Goal: Task Accomplishment & Management: Manage account settings

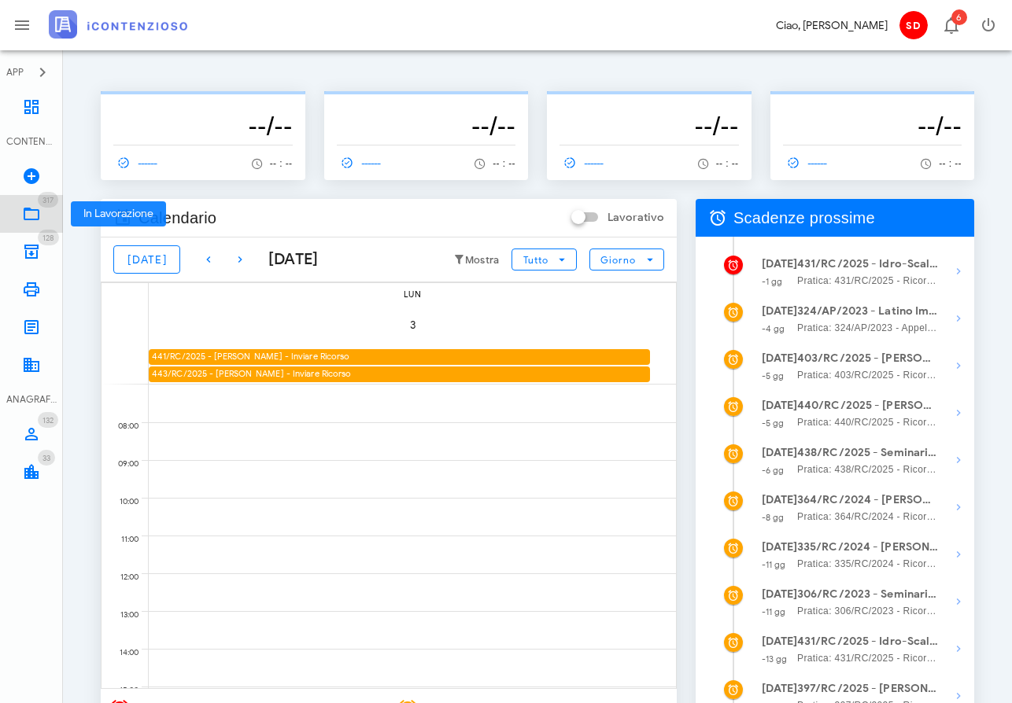
click at [30, 216] on icon at bounding box center [31, 214] width 19 height 19
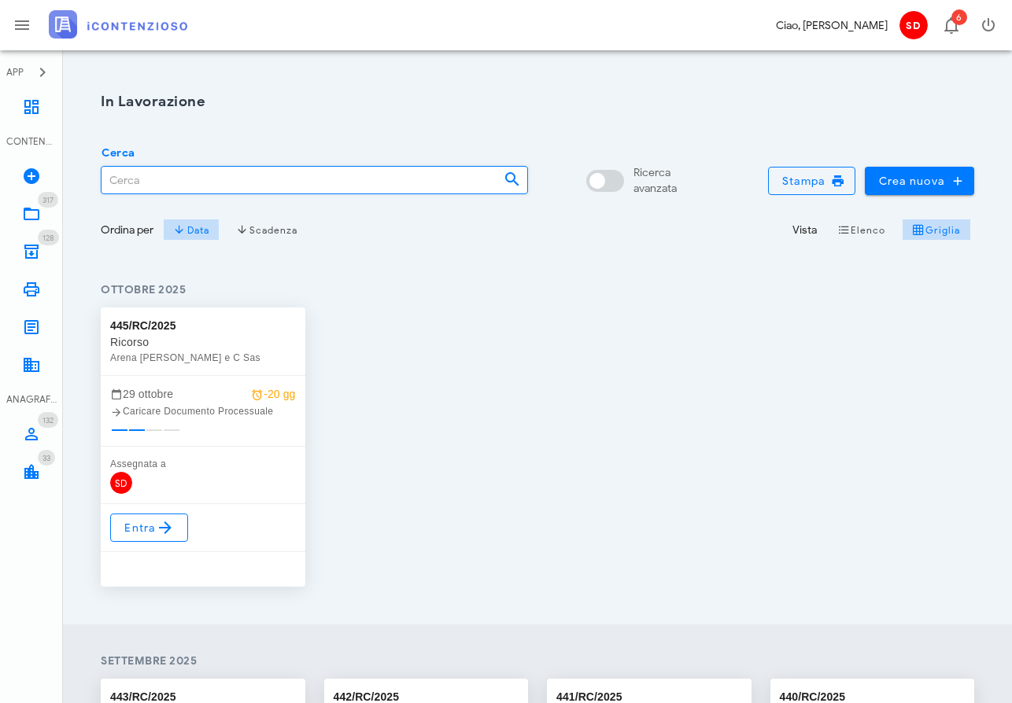
click at [157, 183] on input "Cerca" at bounding box center [295, 180] width 389 height 27
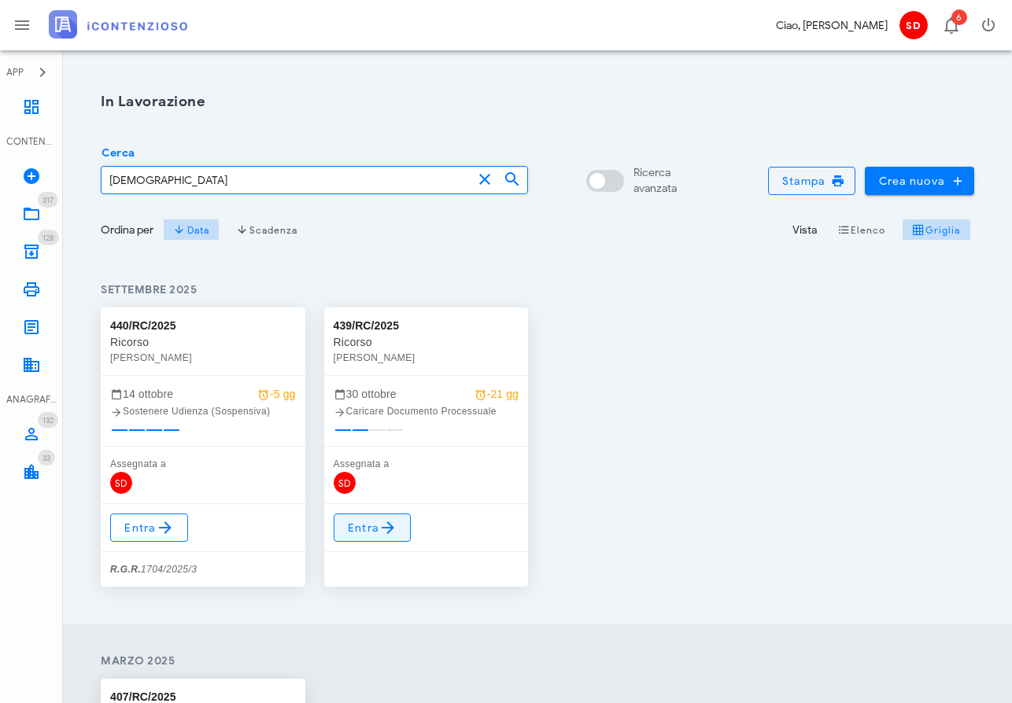
type input "latino"
click at [370, 527] on span "Entra" at bounding box center [372, 527] width 51 height 19
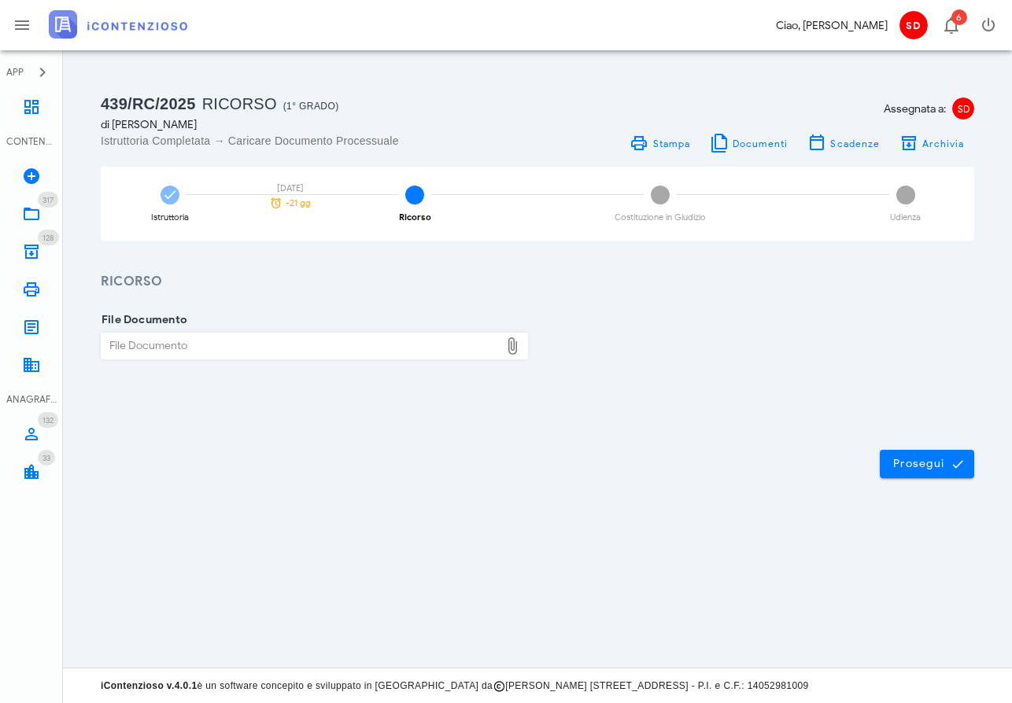
click at [259, 344] on div "File Documento" at bounding box center [300, 346] width 398 height 25
type input "C:\fakepath\Ricorso.docx"
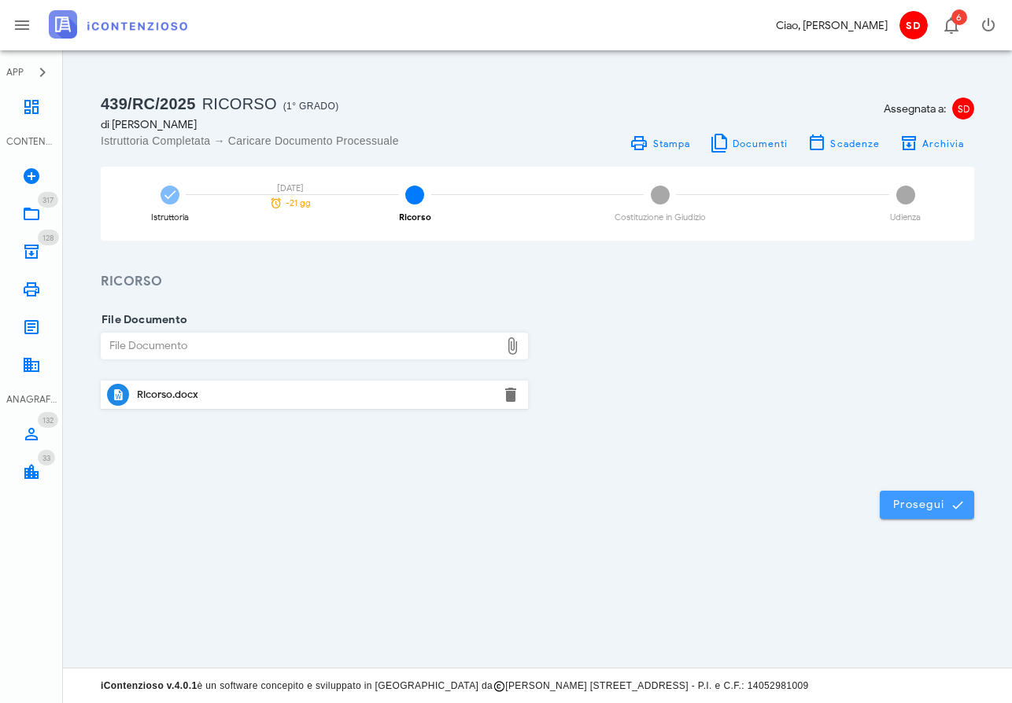
click at [909, 499] on span "Prosegui" at bounding box center [926, 505] width 69 height 14
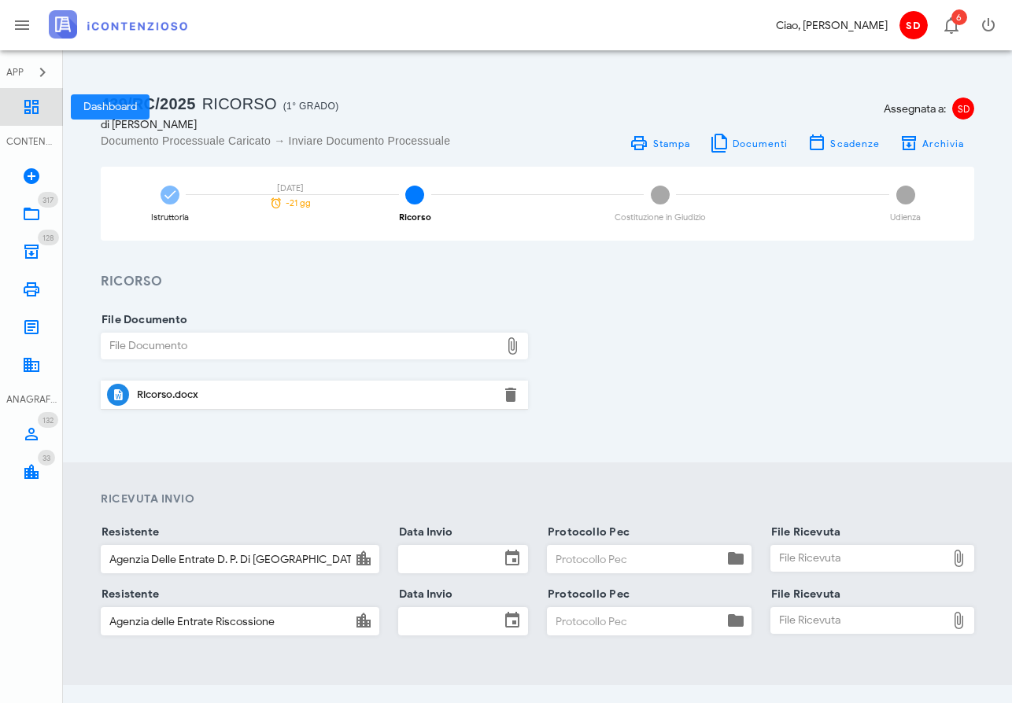
click at [27, 109] on icon at bounding box center [31, 107] width 19 height 19
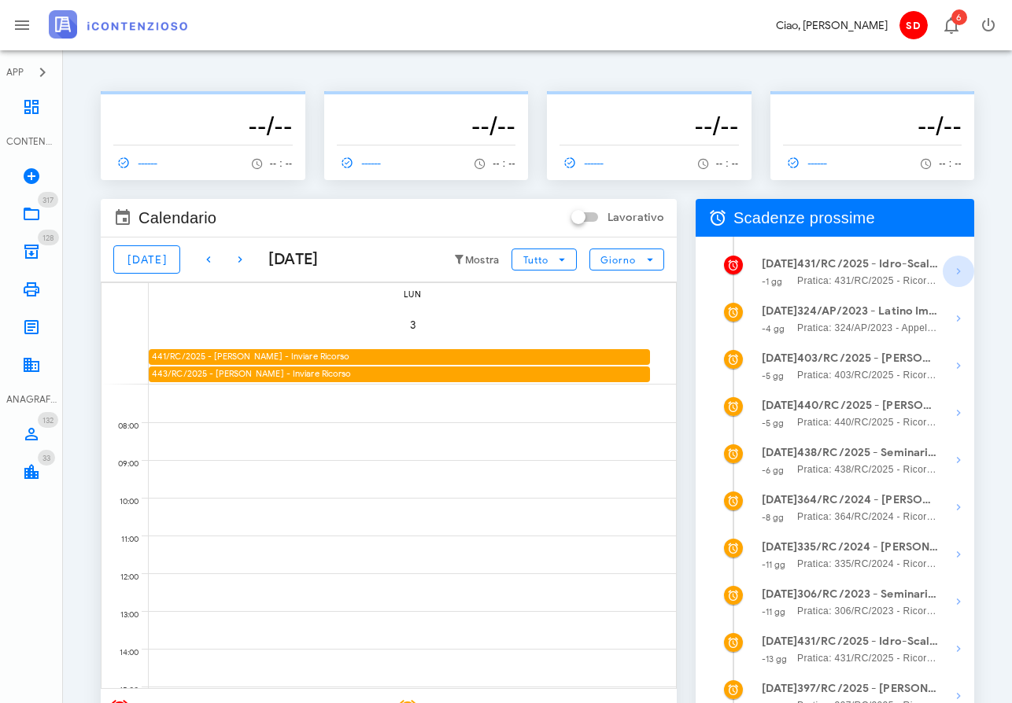
click at [954, 267] on icon "button" at bounding box center [958, 271] width 19 height 19
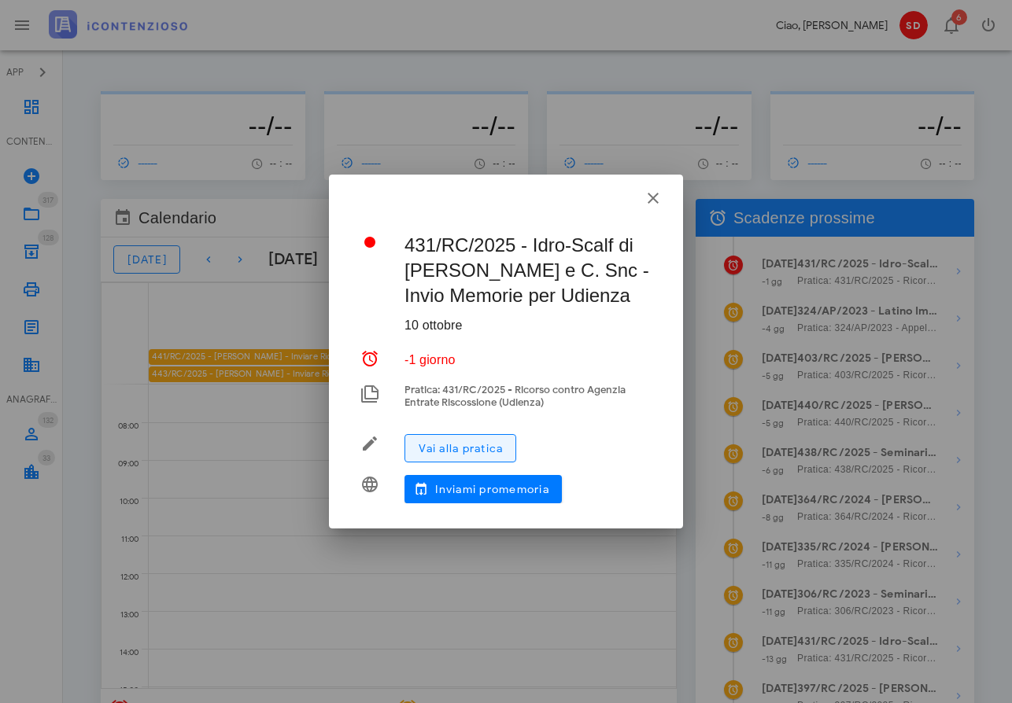
click at [448, 448] on span "Vai alla pratica" at bounding box center [460, 448] width 85 height 13
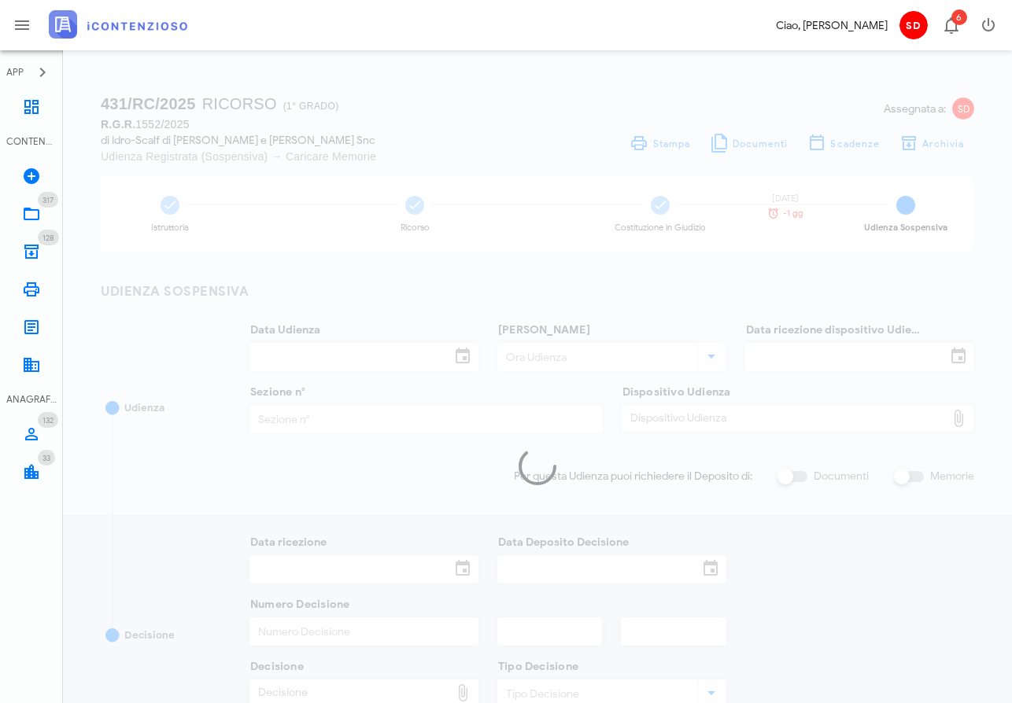
type input "[DATE]"
type input "09:00"
type input "[DATE]"
type input "3"
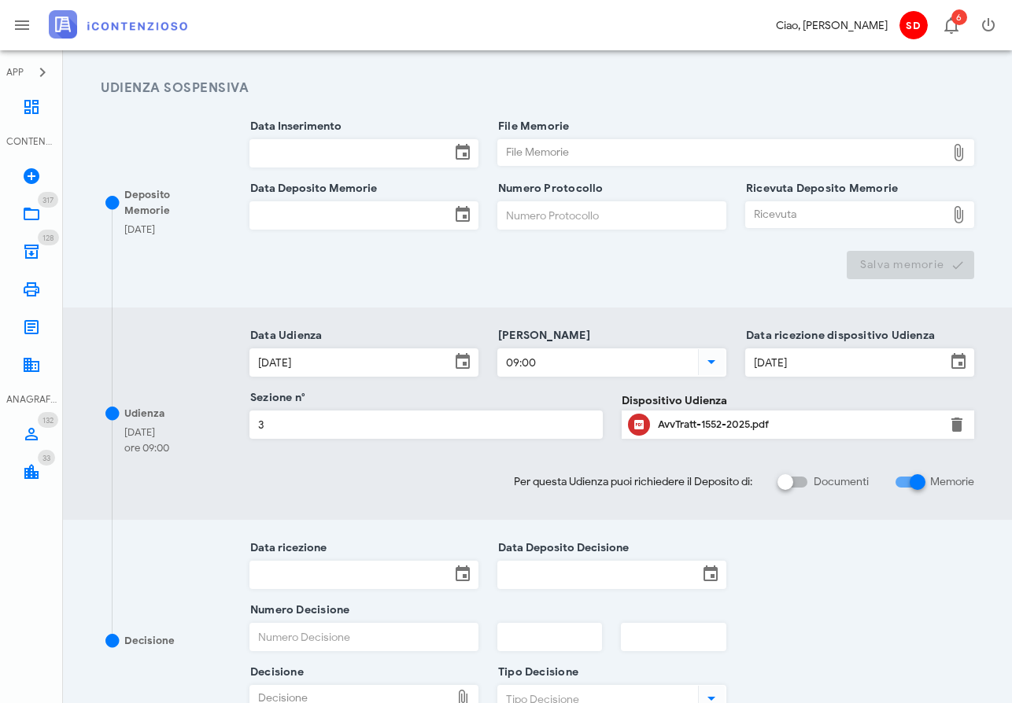
scroll to position [209, 0]
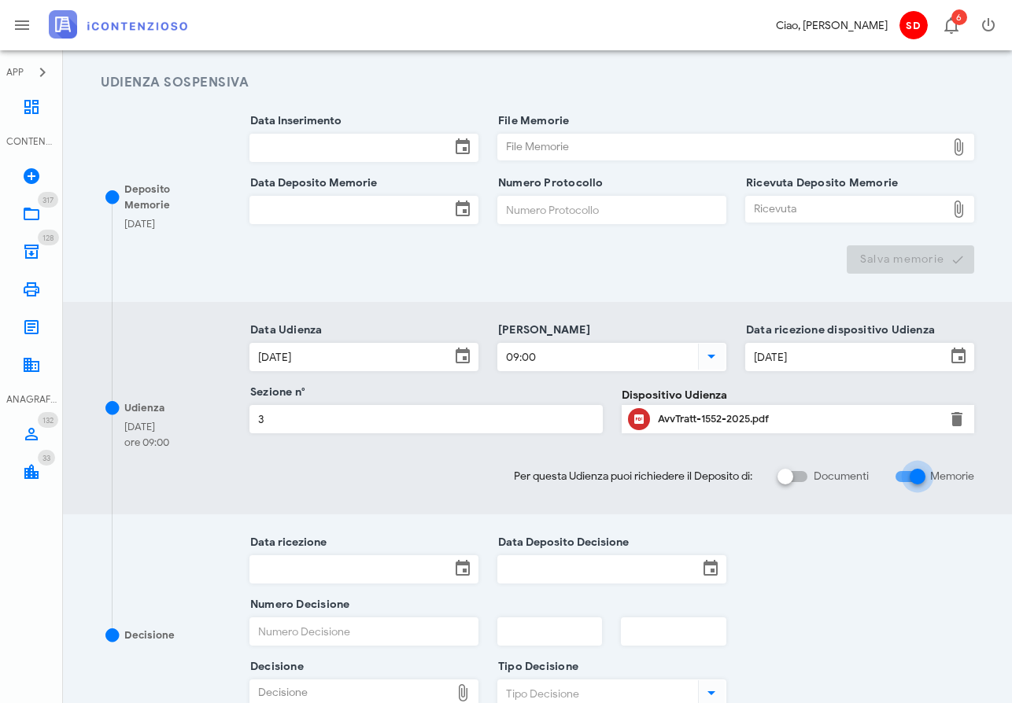
click at [898, 474] on input "Memorie" at bounding box center [909, 476] width 30 height 19
checkbox input "true"
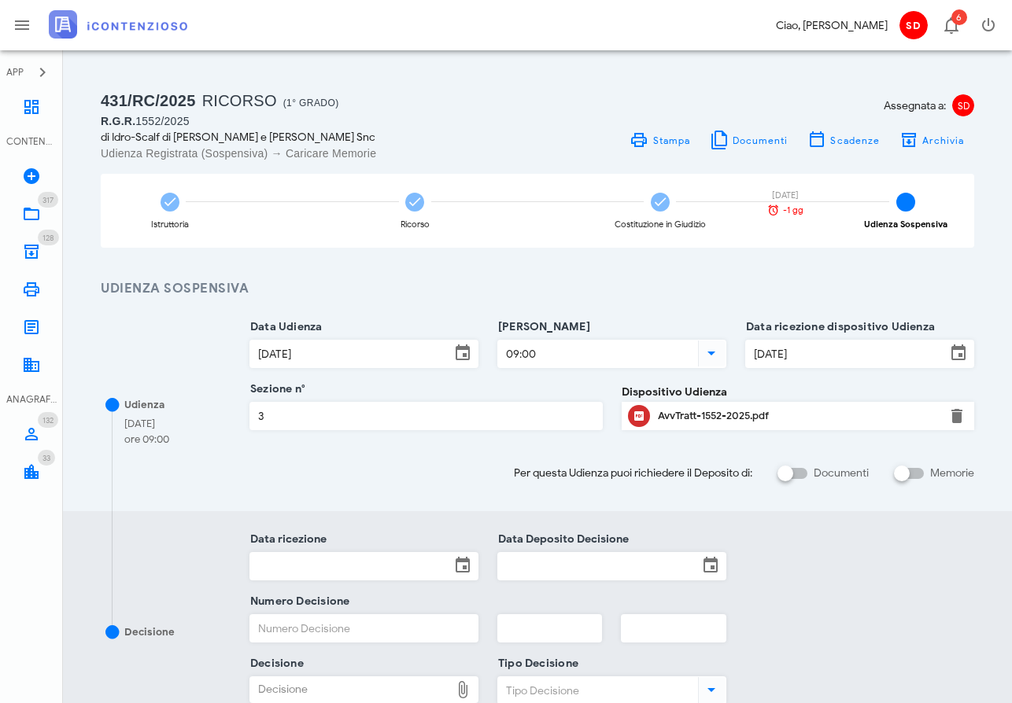
scroll to position [2, 0]
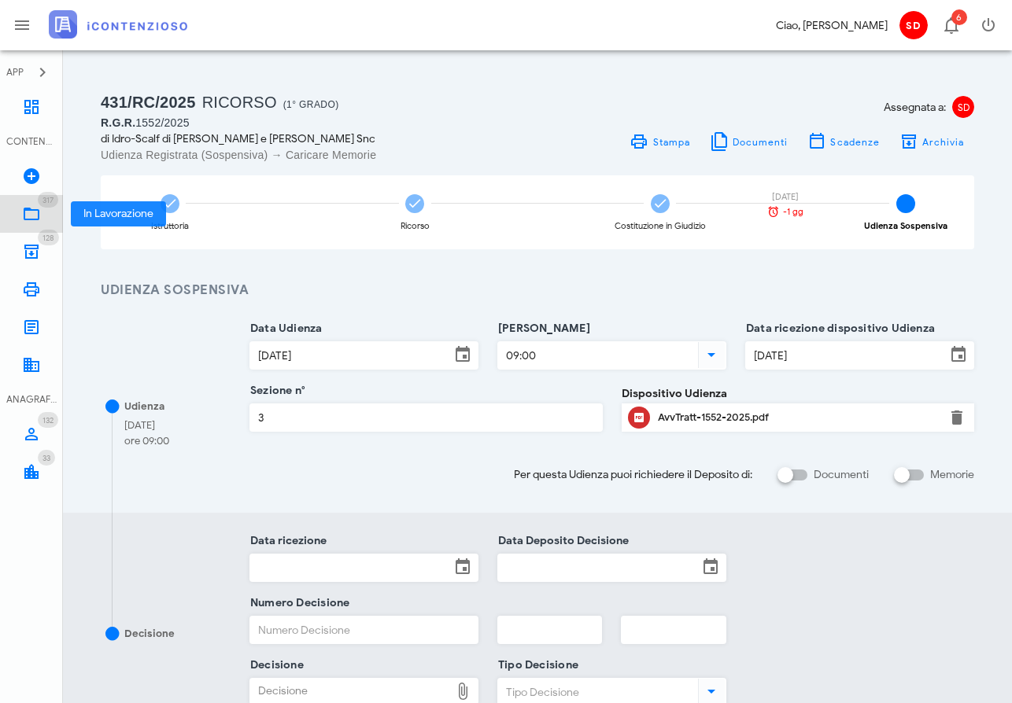
click at [31, 212] on icon at bounding box center [31, 214] width 19 height 19
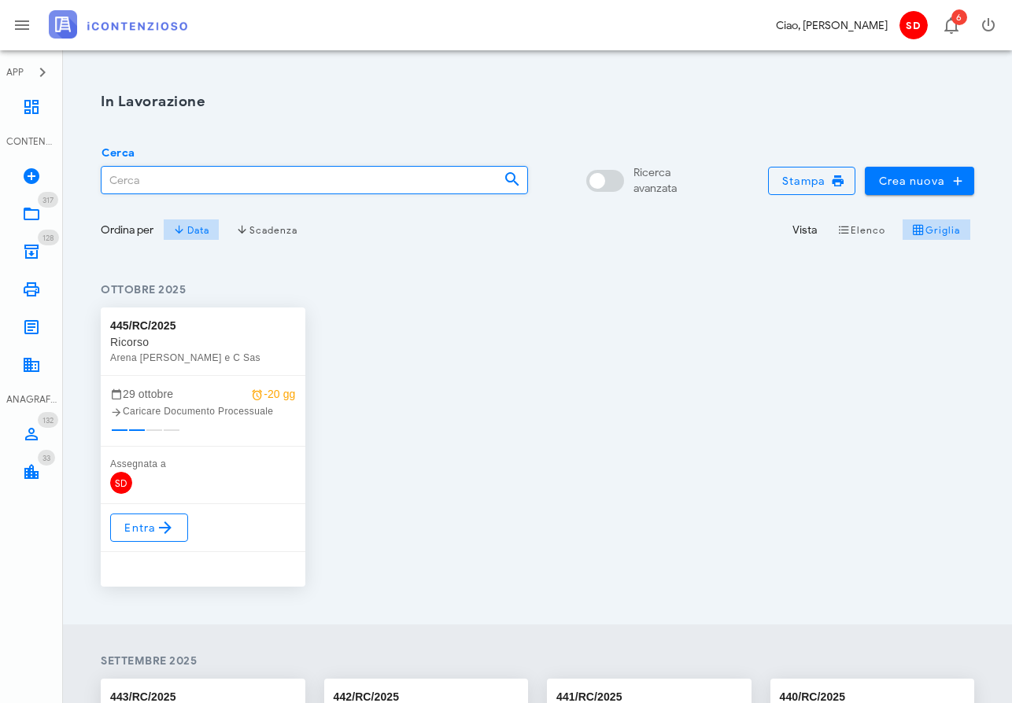
click at [129, 177] on input "Cerca" at bounding box center [295, 180] width 389 height 27
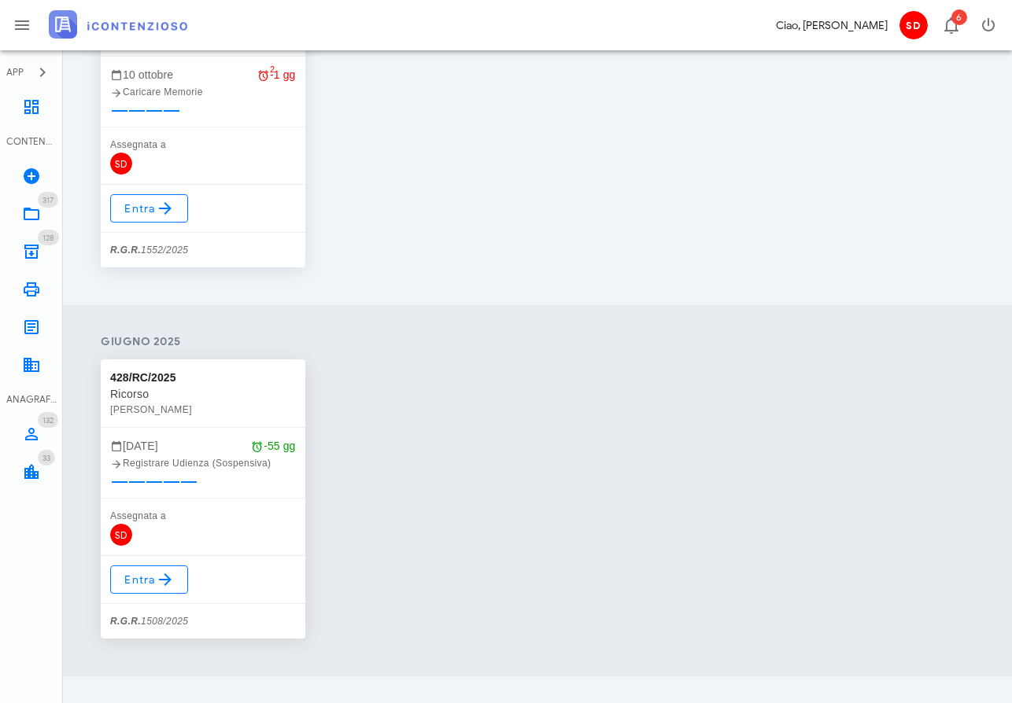
scroll to position [321, 0]
type input "Oddo"
click at [138, 582] on span "Entra" at bounding box center [149, 578] width 51 height 19
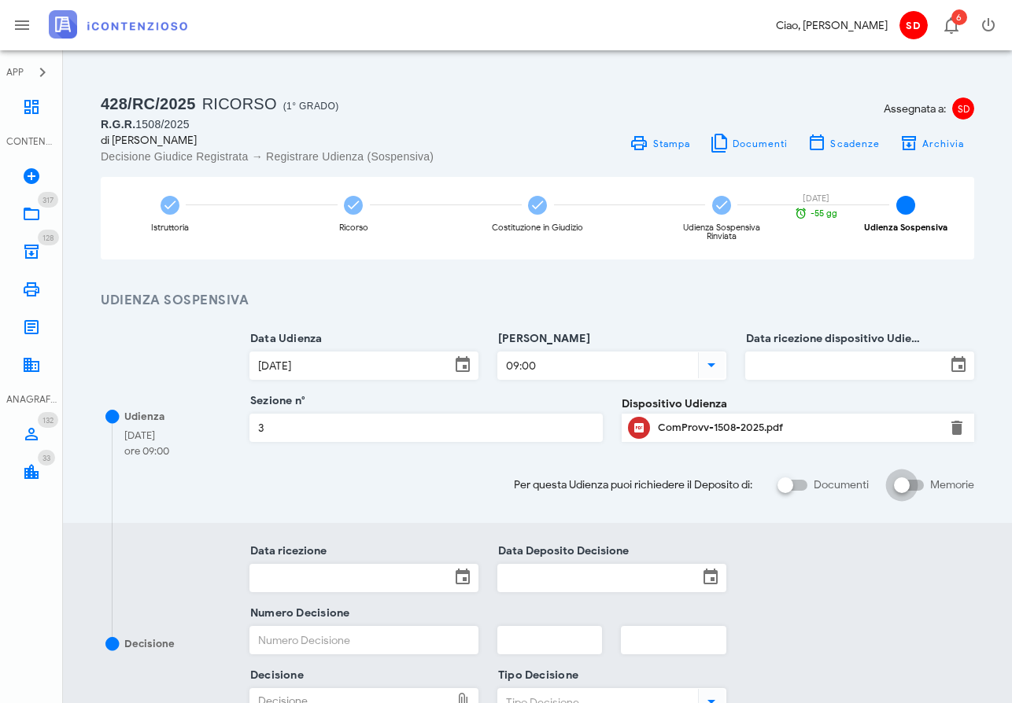
click at [919, 482] on input "Memorie" at bounding box center [909, 485] width 30 height 19
checkbox input "false"
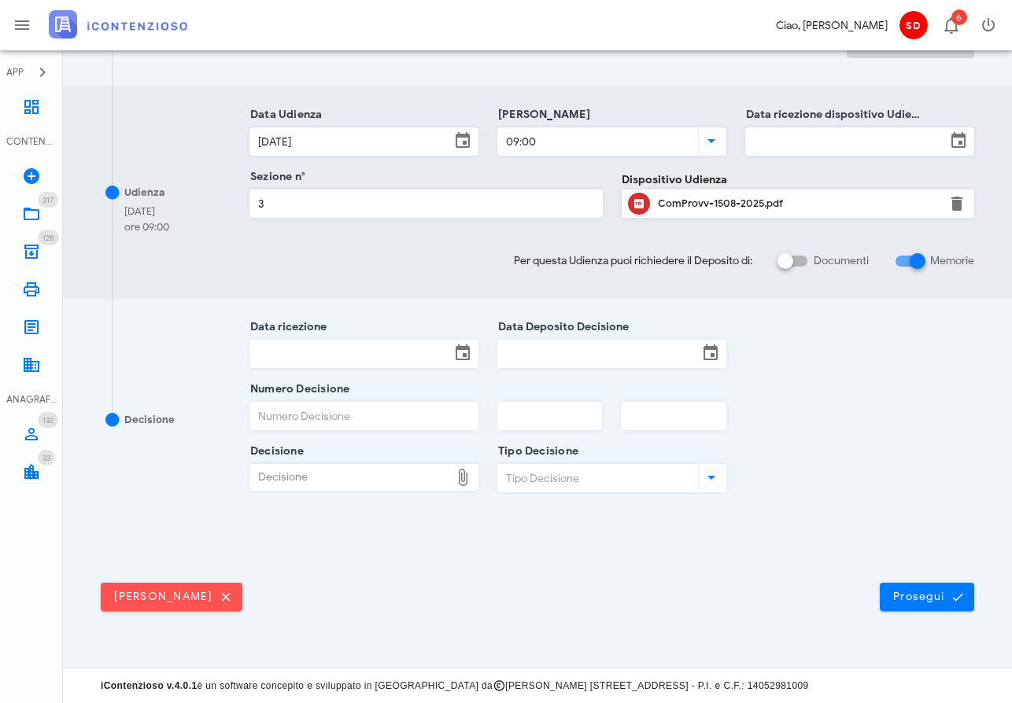
scroll to position [433, 0]
click at [909, 603] on span "Prosegui" at bounding box center [926, 598] width 69 height 14
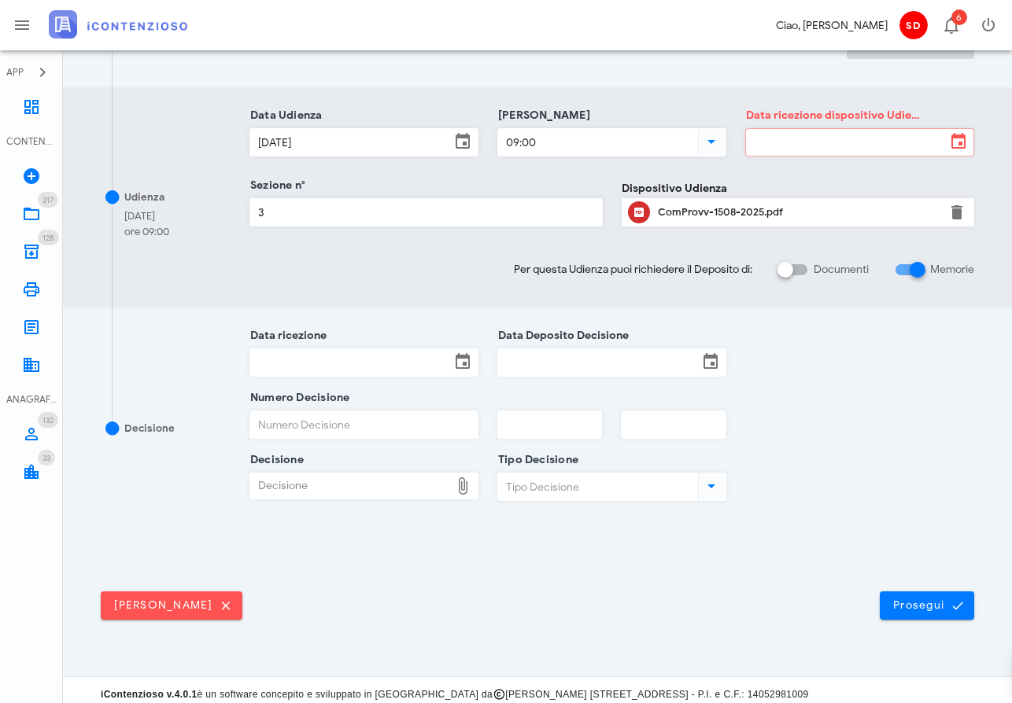
scroll to position [0, 0]
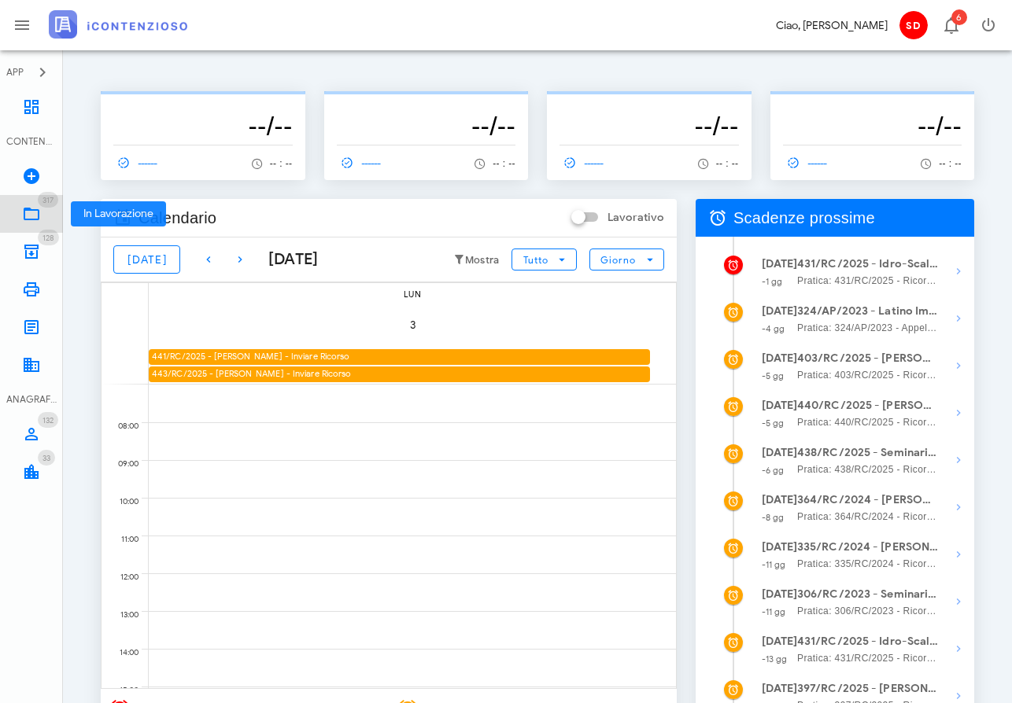
click at [25, 215] on icon at bounding box center [31, 214] width 19 height 19
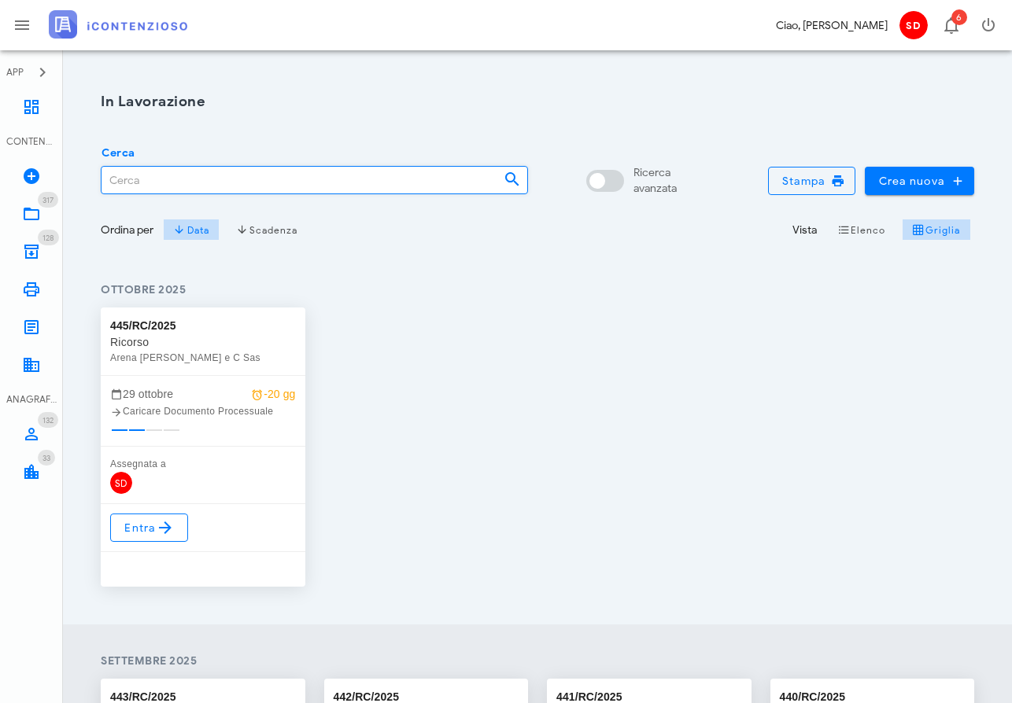
click at [138, 179] on input "Cerca" at bounding box center [295, 180] width 389 height 27
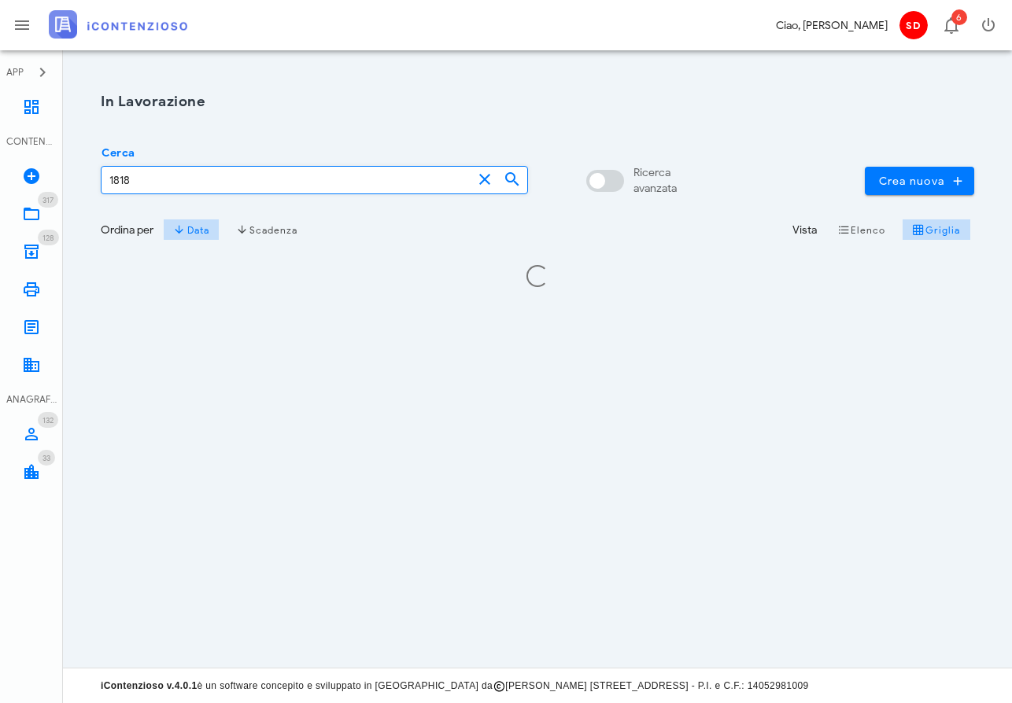
type input "1818"
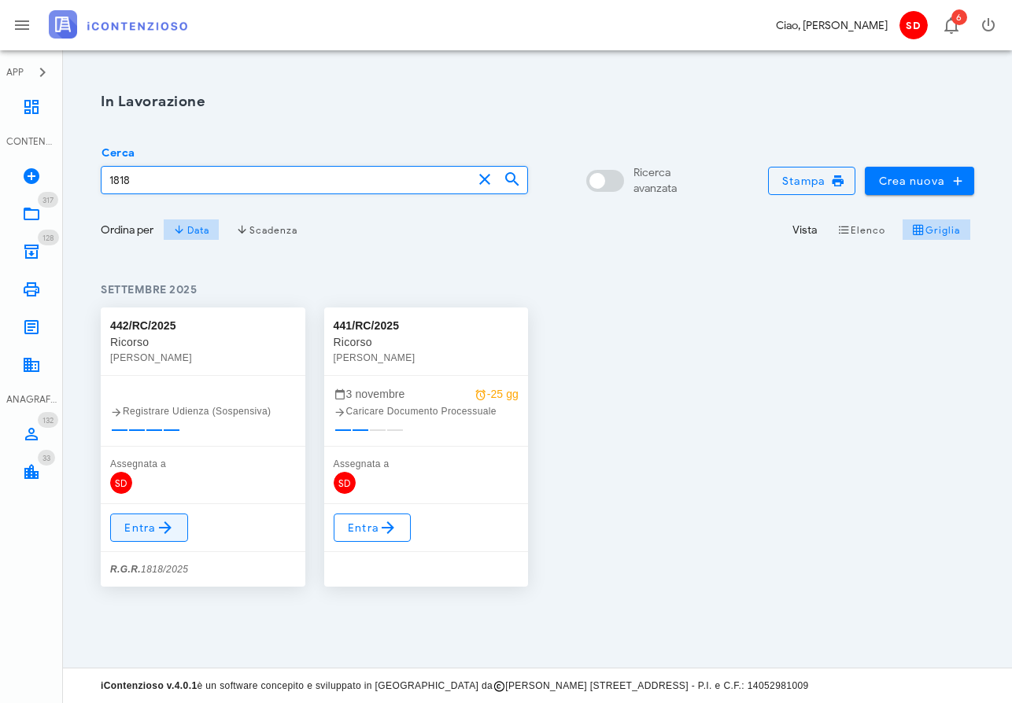
click at [142, 531] on span "Entra" at bounding box center [149, 527] width 51 height 19
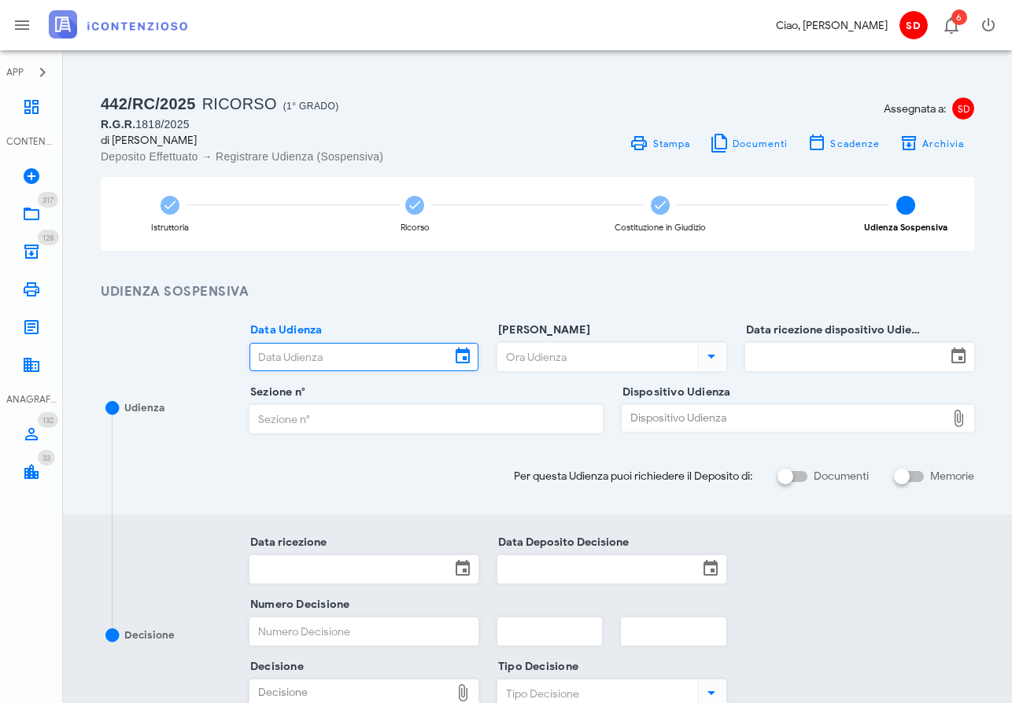
click at [336, 355] on input "Data Udienza" at bounding box center [350, 357] width 200 height 27
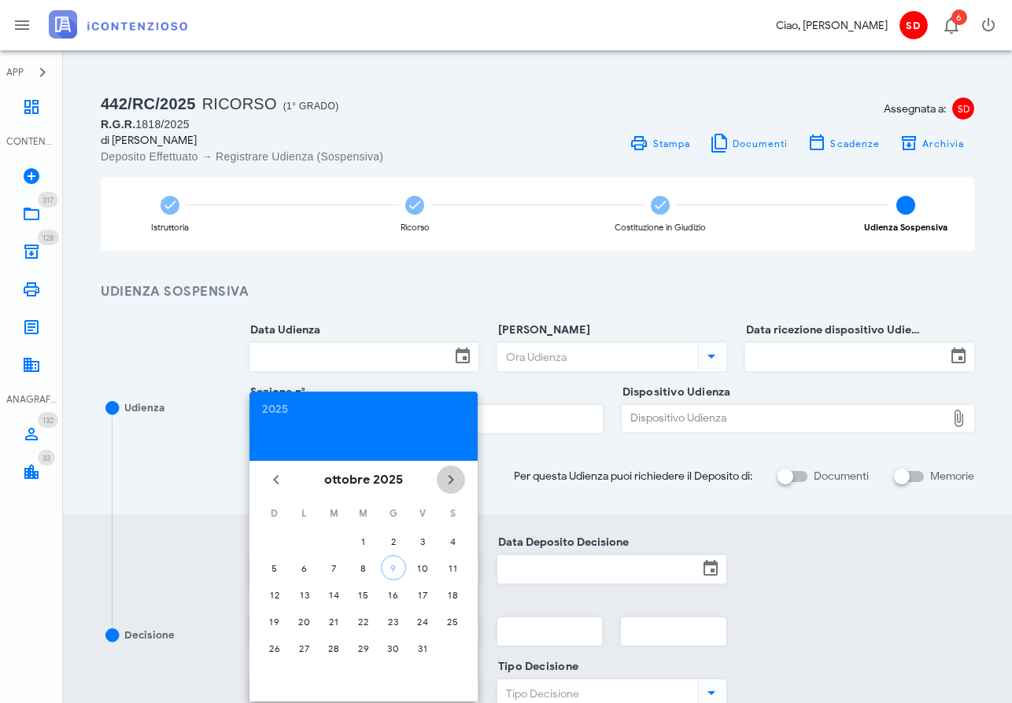
click at [449, 478] on icon "Il prossimo mese" at bounding box center [450, 479] width 19 height 19
click at [397, 625] on div "20" at bounding box center [393, 622] width 25 height 12
type input "[DATE]"
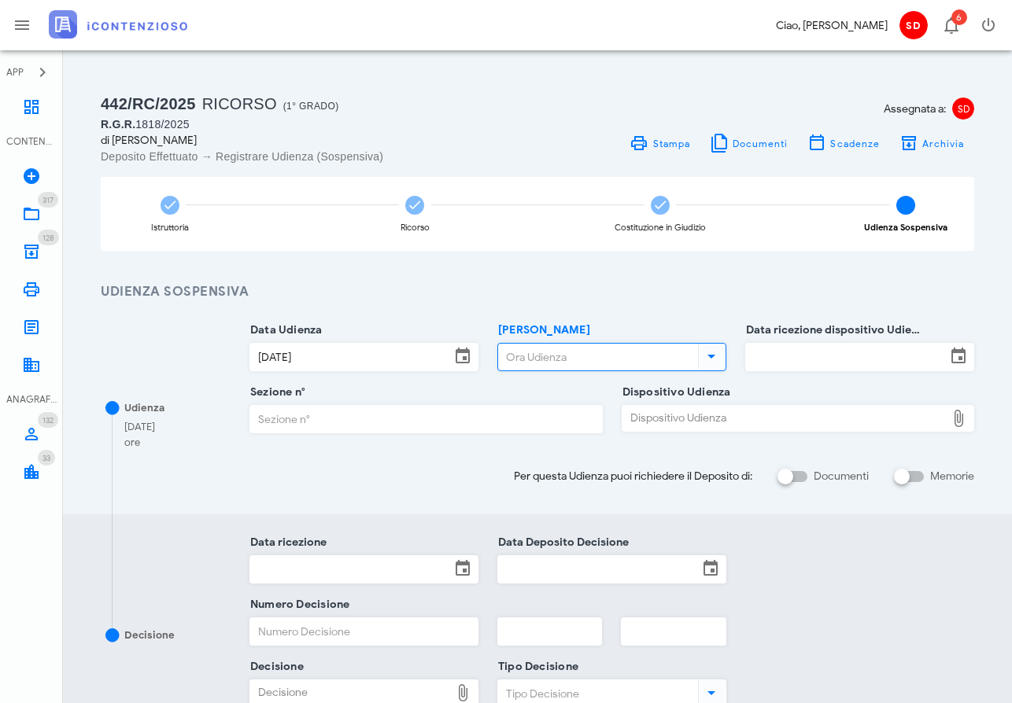
click at [536, 357] on input "[PERSON_NAME]" at bounding box center [596, 357] width 197 height 27
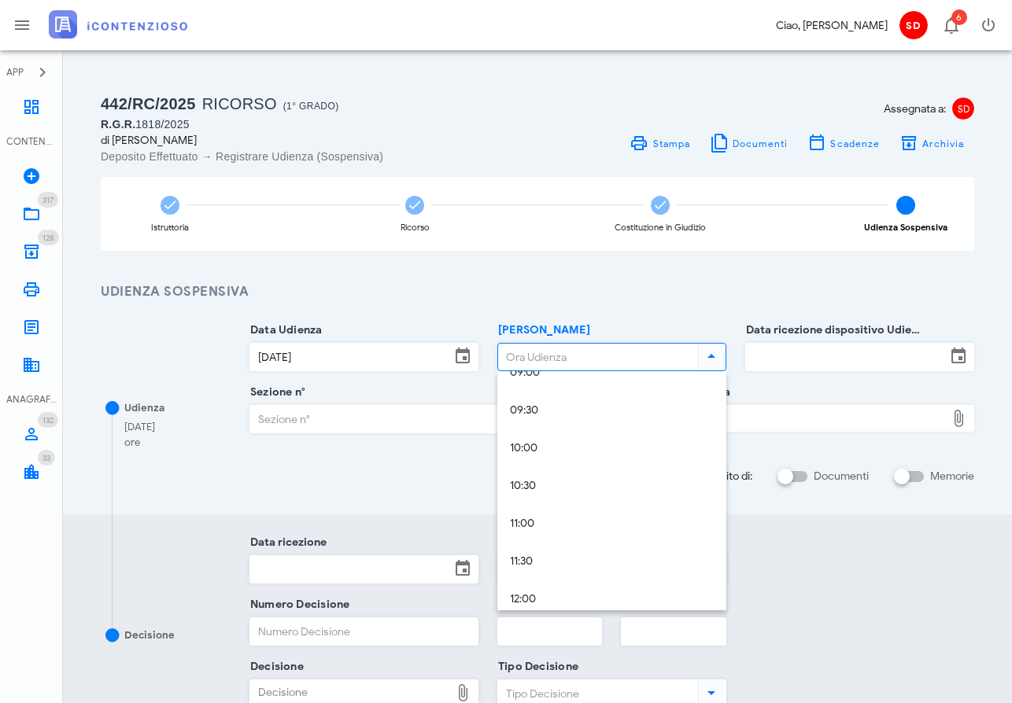
scroll to position [704, 0]
click at [533, 409] on div "09:30" at bounding box center [612, 410] width 204 height 13
type input "09:30"
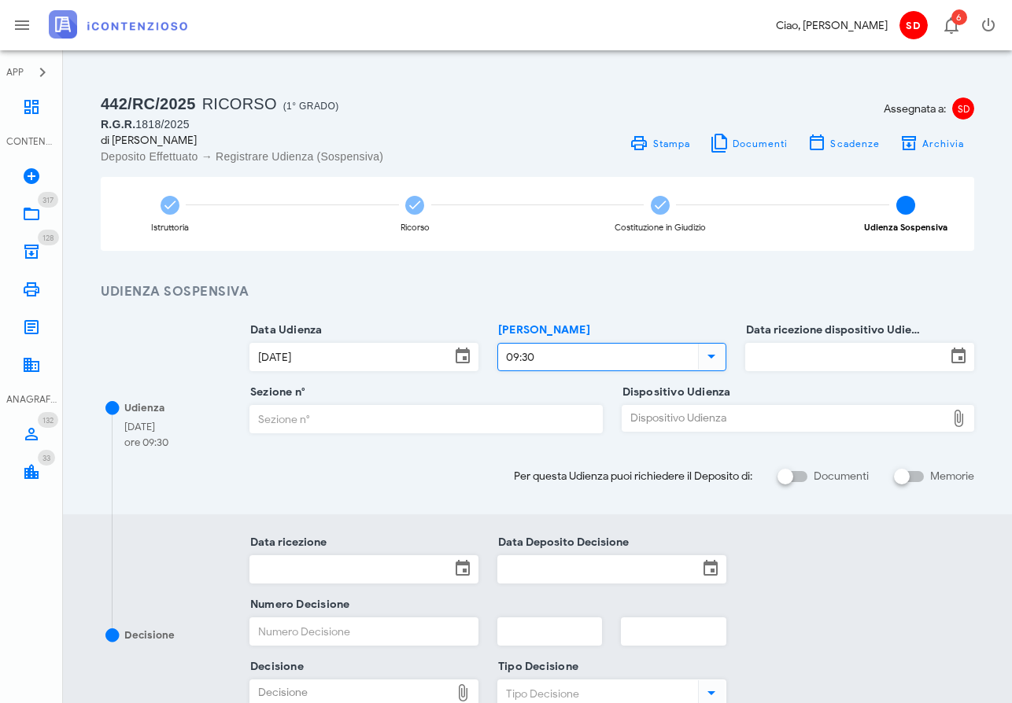
click at [806, 353] on input "Data ricezione dispositivo Udienza" at bounding box center [846, 357] width 200 height 27
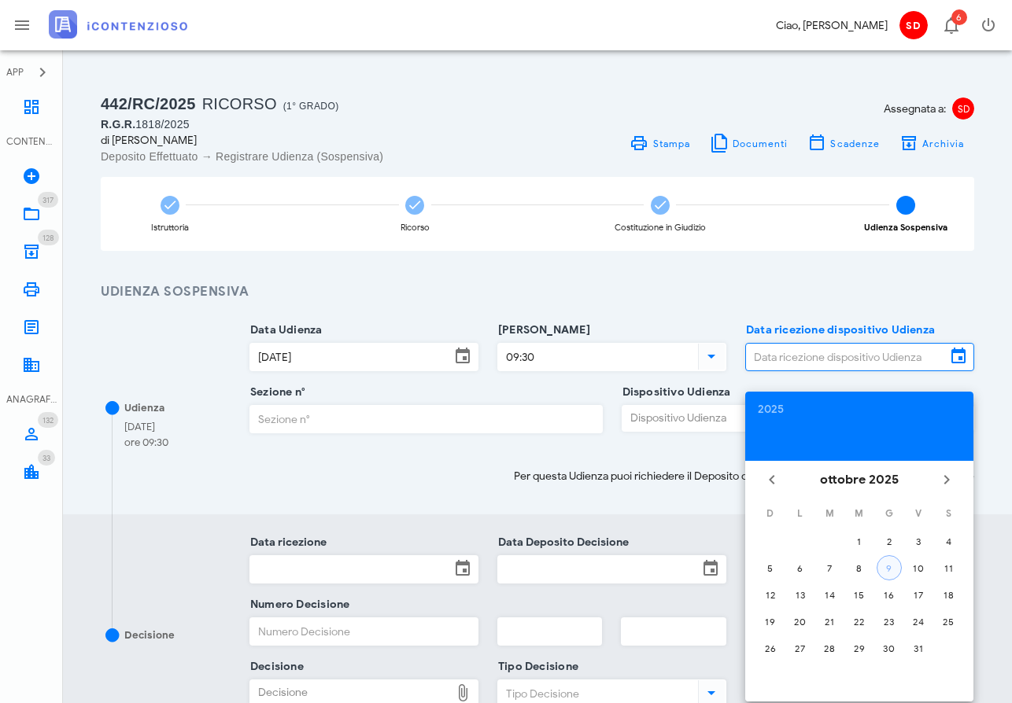
click at [888, 567] on div "9" at bounding box center [889, 569] width 24 height 12
type input "[DATE]"
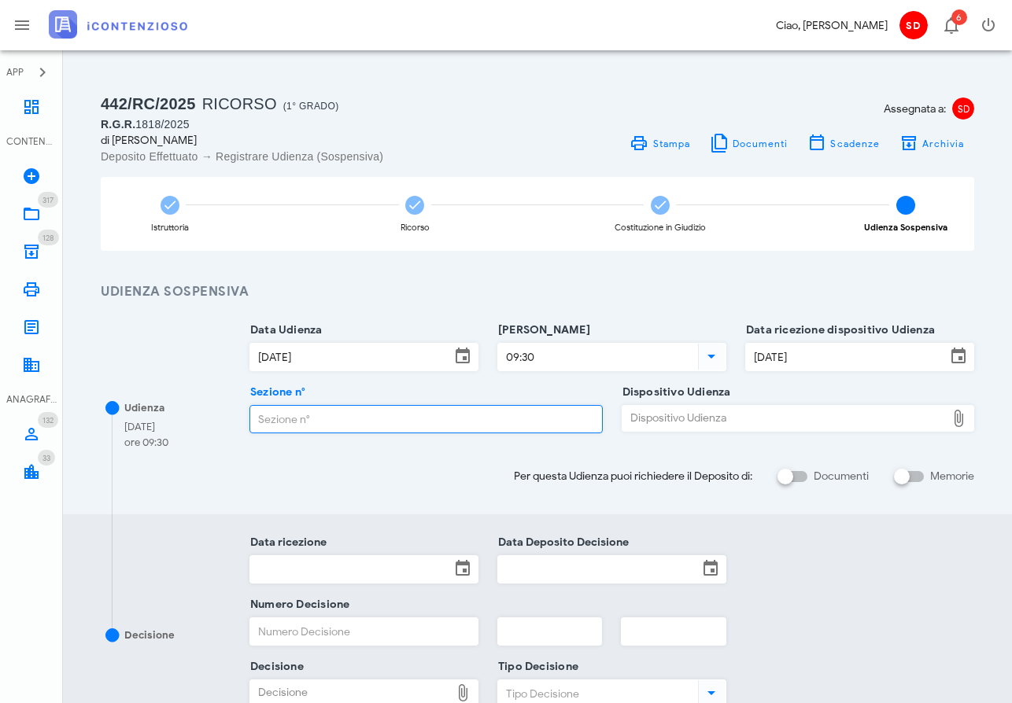
click at [338, 416] on input "Sezione n°" at bounding box center [426, 419] width 352 height 27
type input "4"
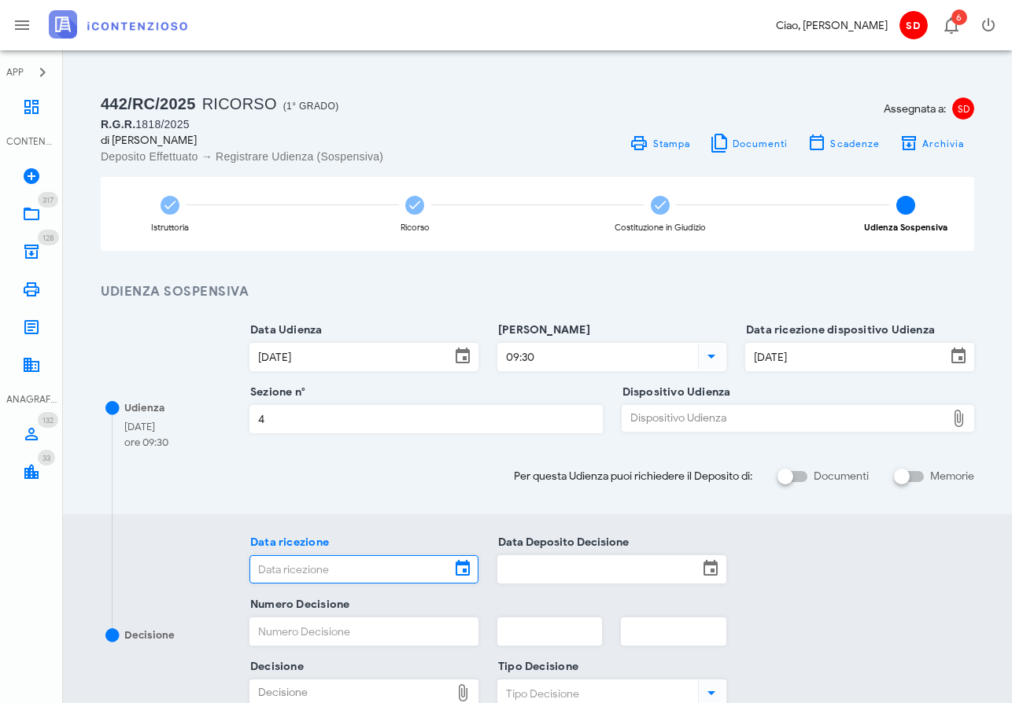
click at [653, 416] on div "Dispositivo Udienza" at bounding box center [784, 418] width 324 height 25
type input "C:\fakepath\AvvTratt___1818_2025.pdf"
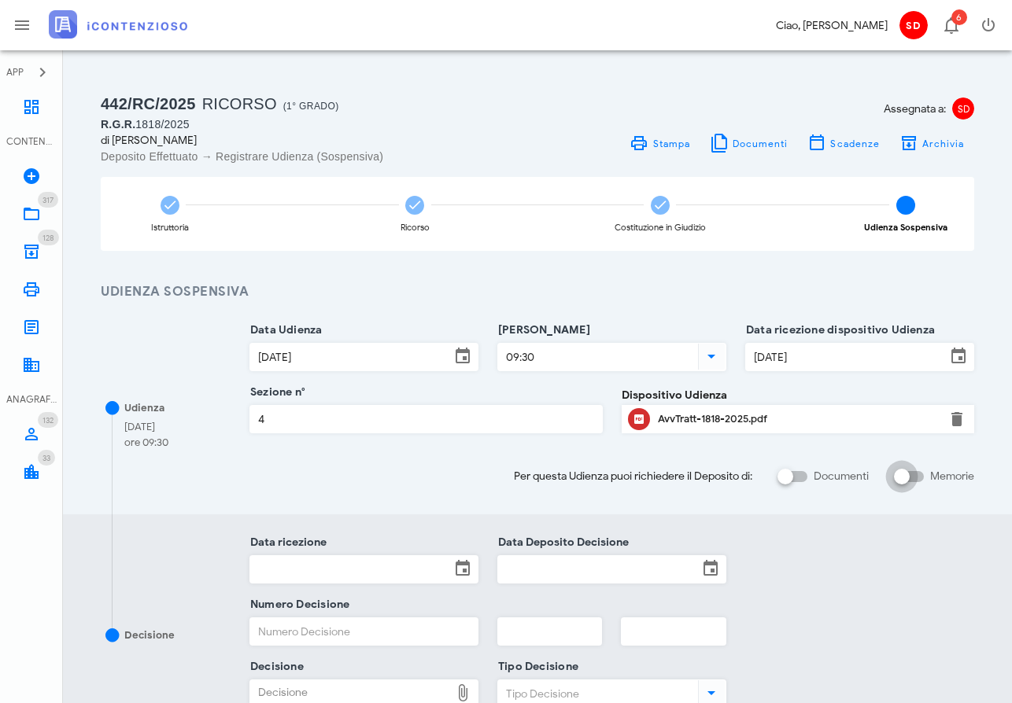
click at [920, 470] on input "Memorie" at bounding box center [909, 476] width 30 height 19
checkbox input "false"
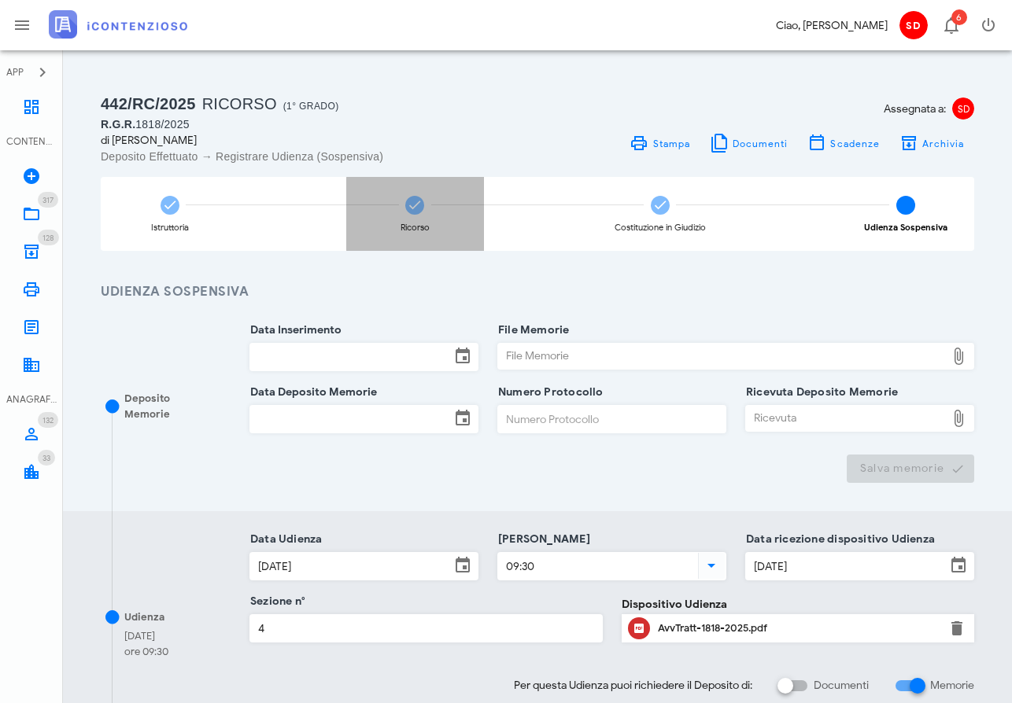
click at [419, 202] on icon at bounding box center [415, 205] width 16 height 16
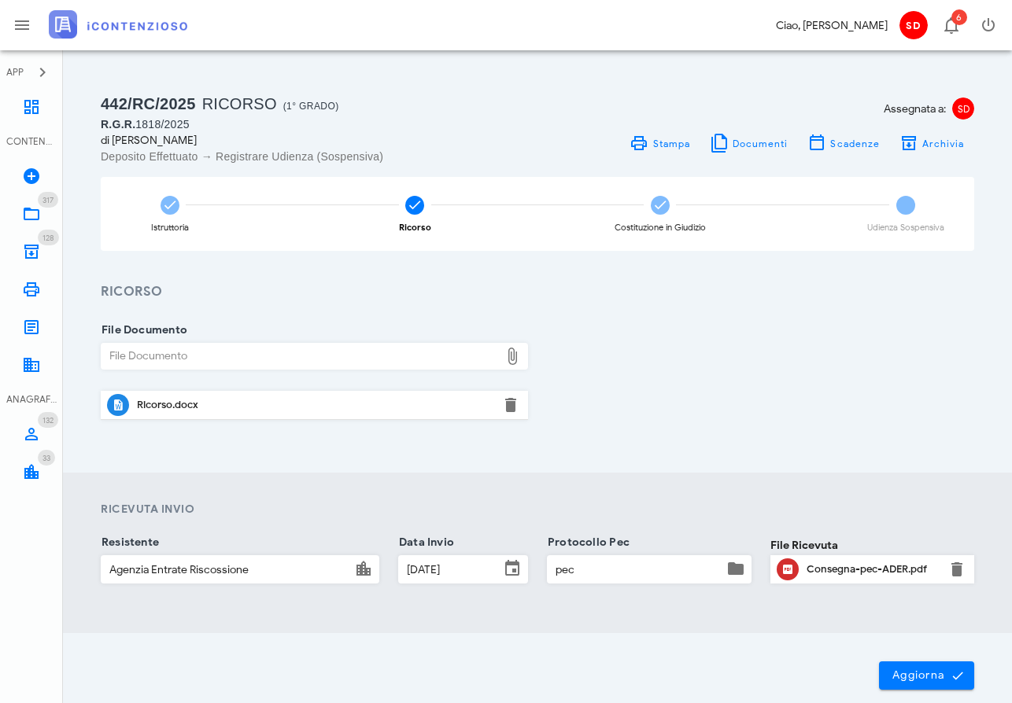
scroll to position [0, 0]
click at [926, 677] on span "Aggiorna" at bounding box center [926, 676] width 70 height 14
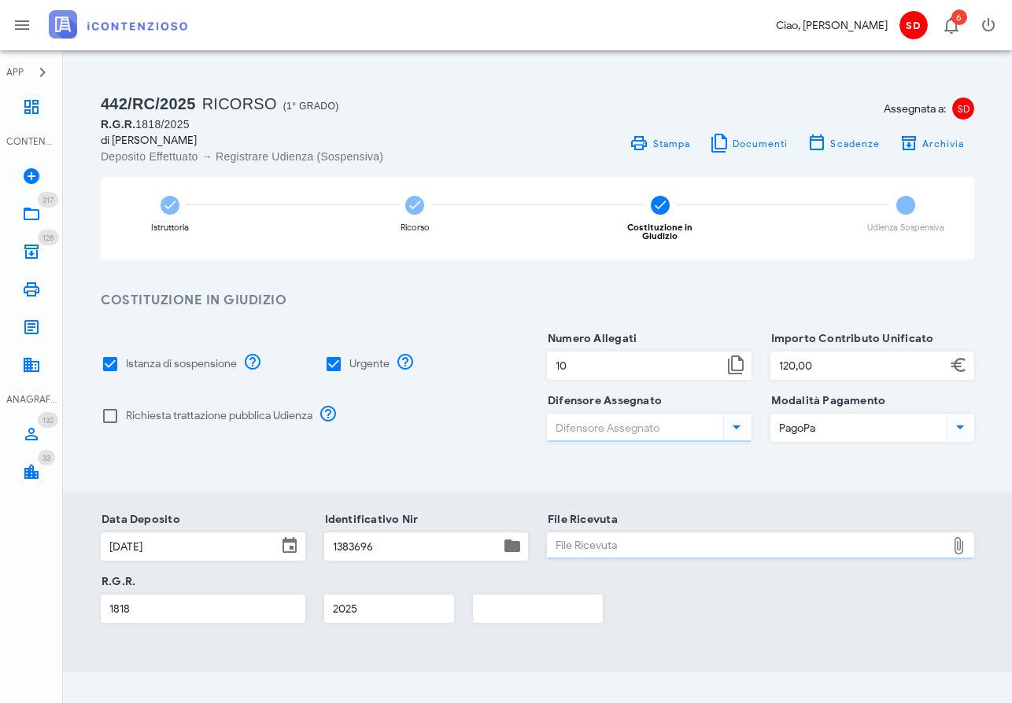
type input "[PERSON_NAME]"
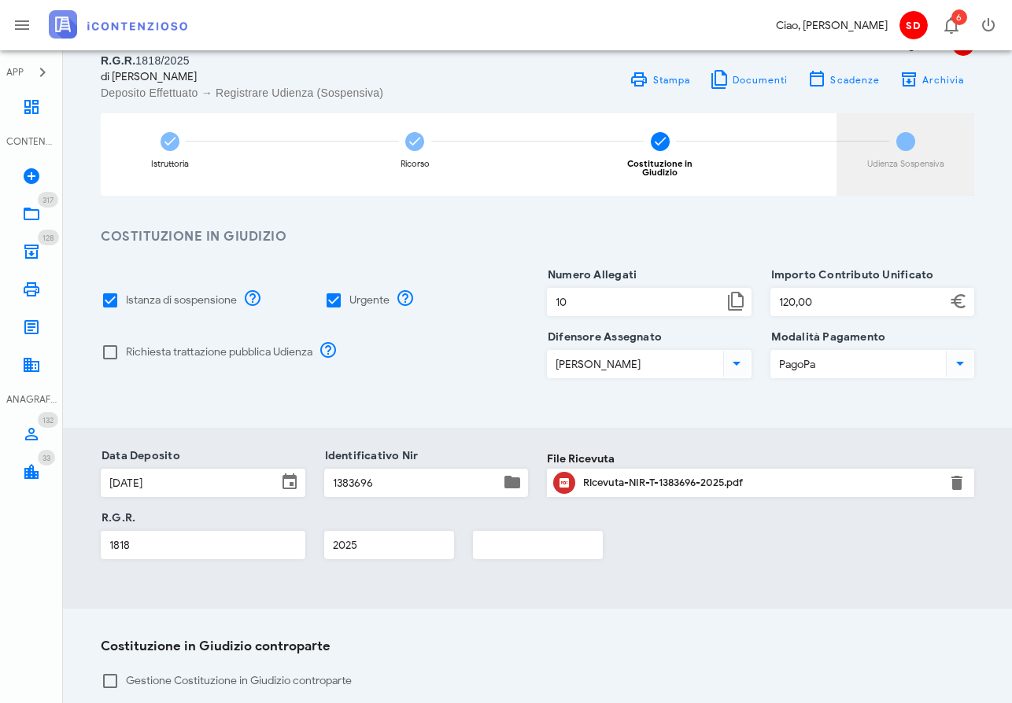
scroll to position [65, 0]
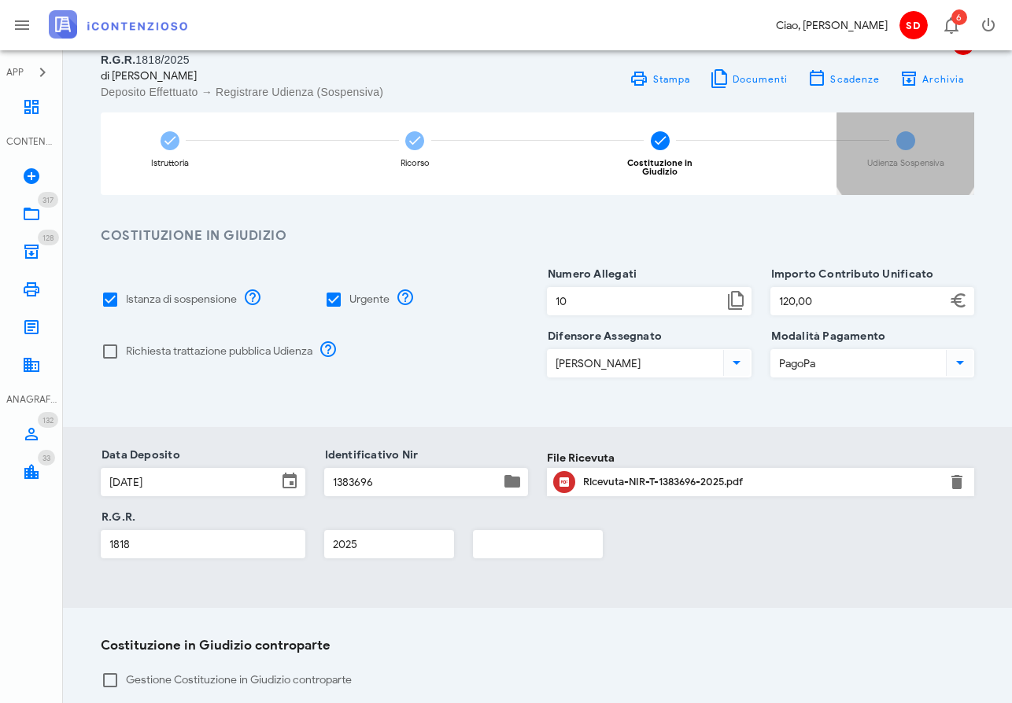
click at [909, 136] on span "4" at bounding box center [905, 140] width 19 height 19
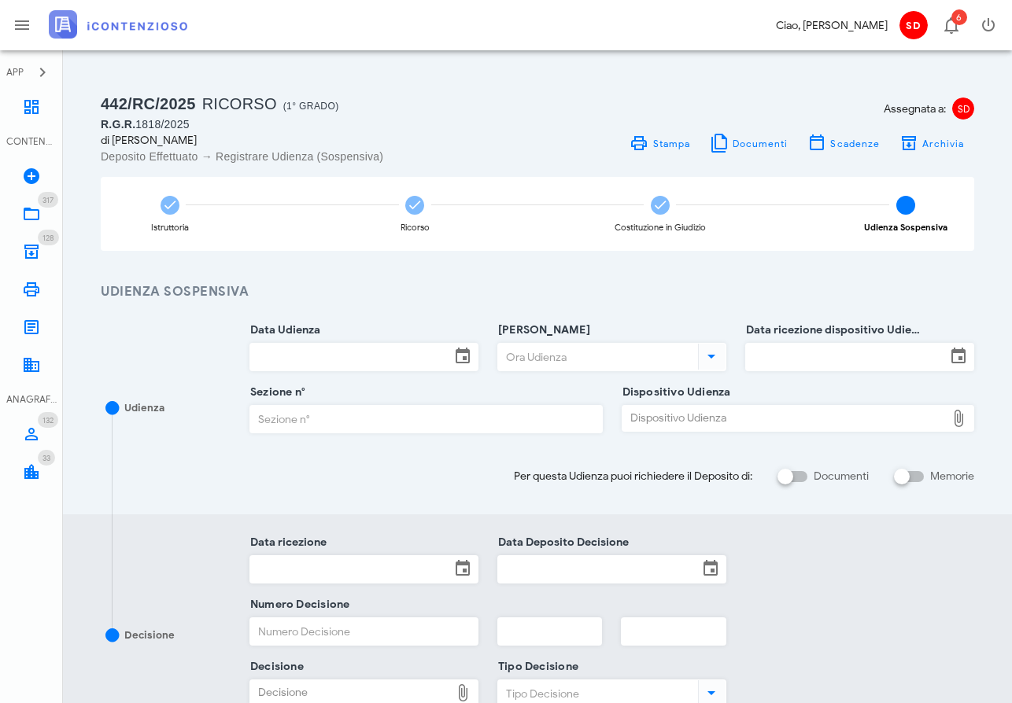
scroll to position [0, 0]
click at [389, 352] on input "Data Udienza" at bounding box center [350, 357] width 200 height 27
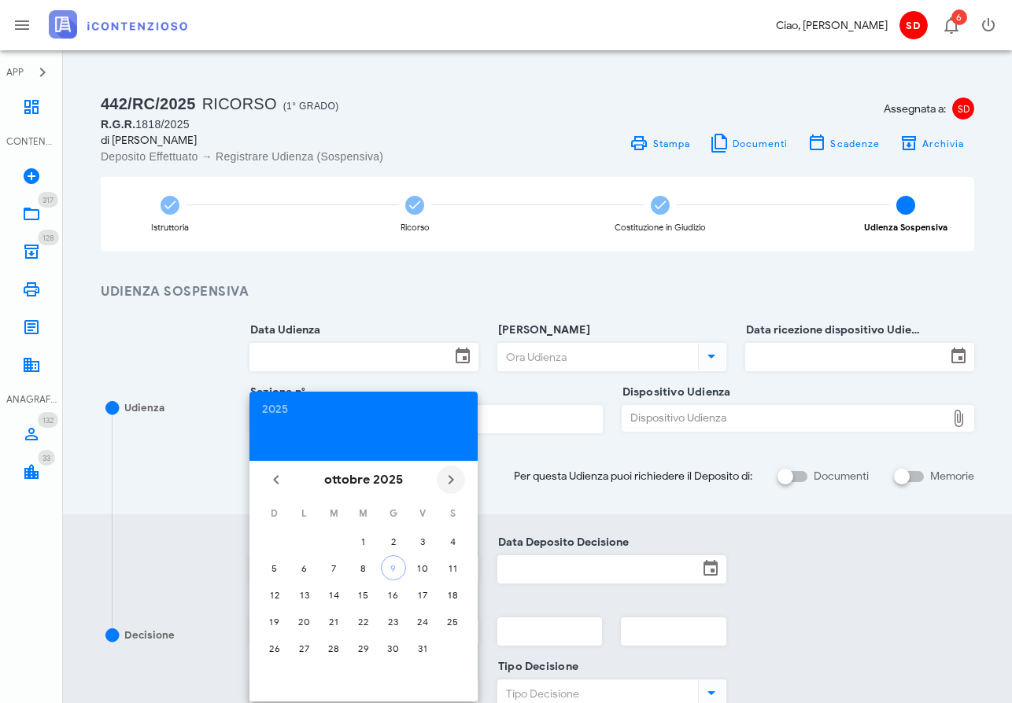
click at [452, 474] on icon "Il prossimo mese" at bounding box center [450, 479] width 19 height 19
click at [394, 620] on div "20" at bounding box center [393, 622] width 25 height 12
type input "[DATE]"
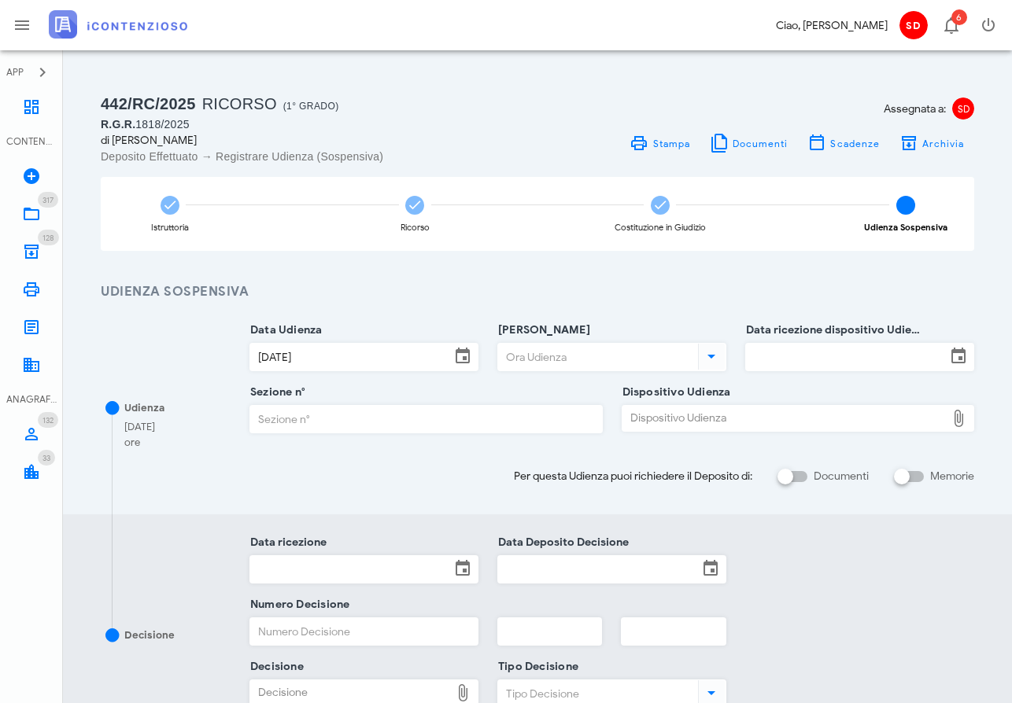
click at [574, 356] on input "[PERSON_NAME]" at bounding box center [596, 357] width 197 height 27
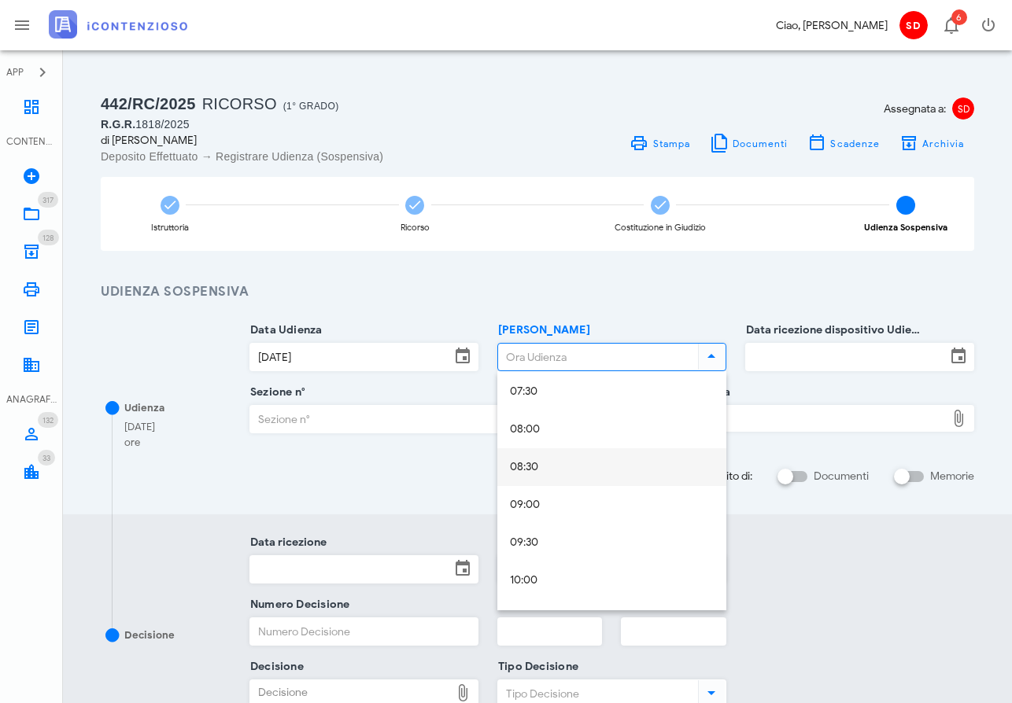
scroll to position [577, 0]
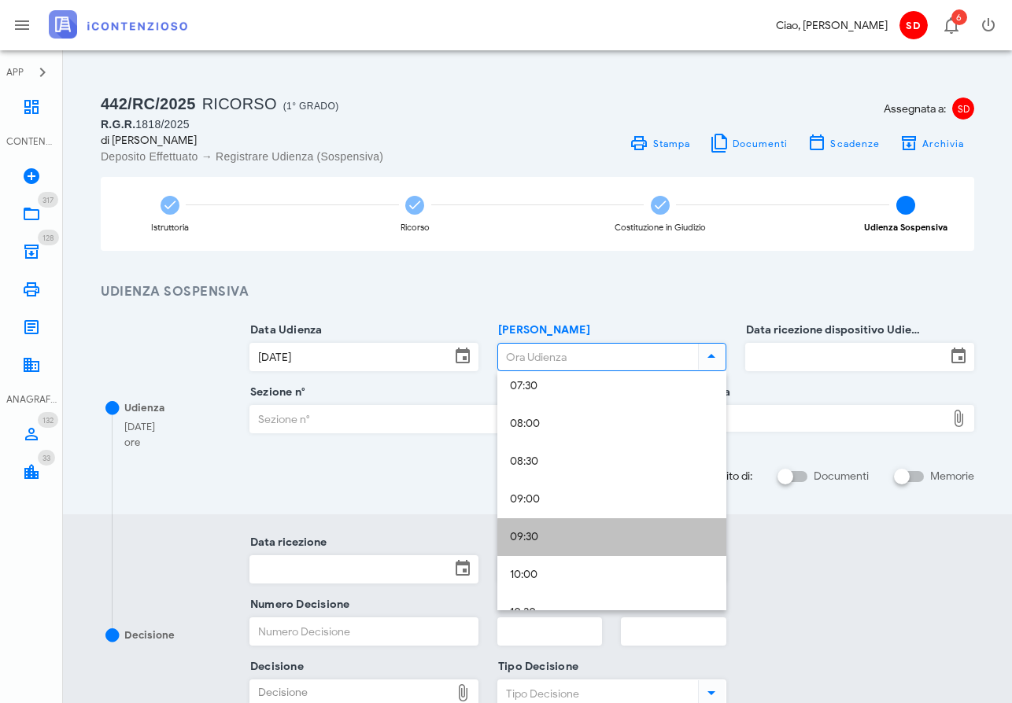
click at [537, 536] on div "09:30" at bounding box center [612, 537] width 204 height 13
type input "09:30"
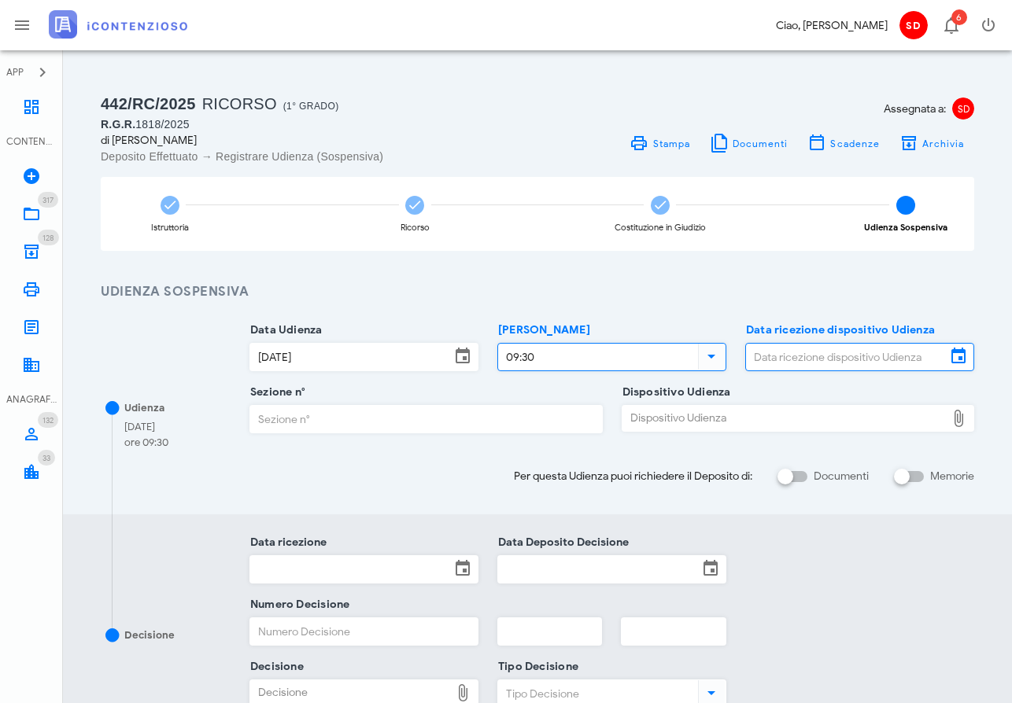
click at [811, 354] on input "Data ricezione dispositivo Udienza" at bounding box center [846, 357] width 200 height 27
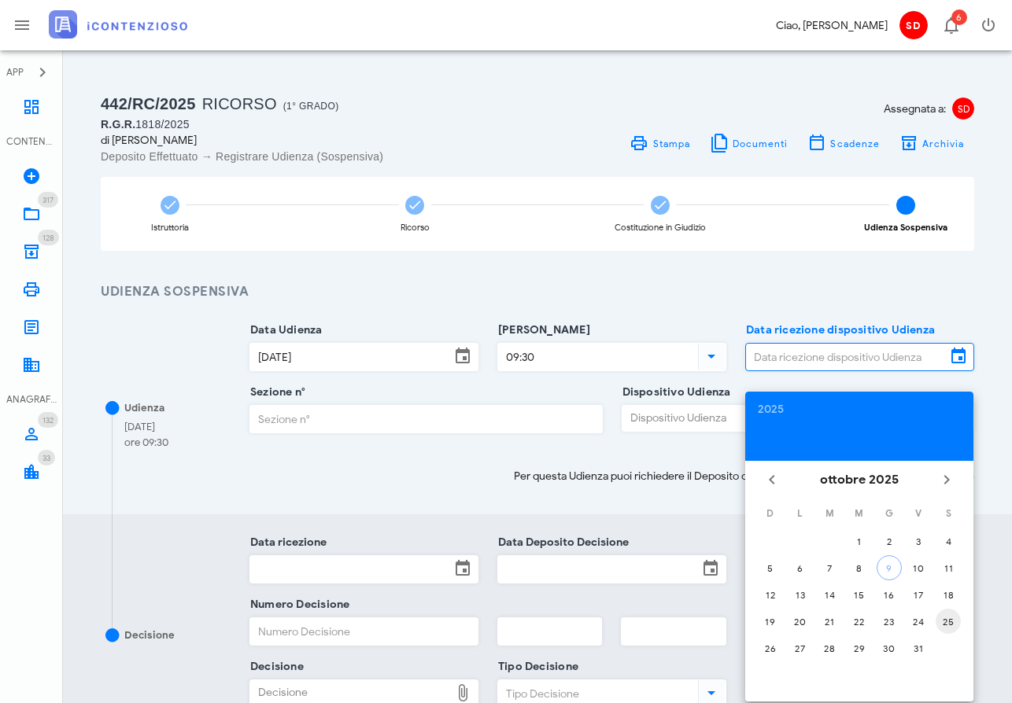
click at [891, 567] on div "9" at bounding box center [889, 569] width 24 height 12
type input "[DATE]"
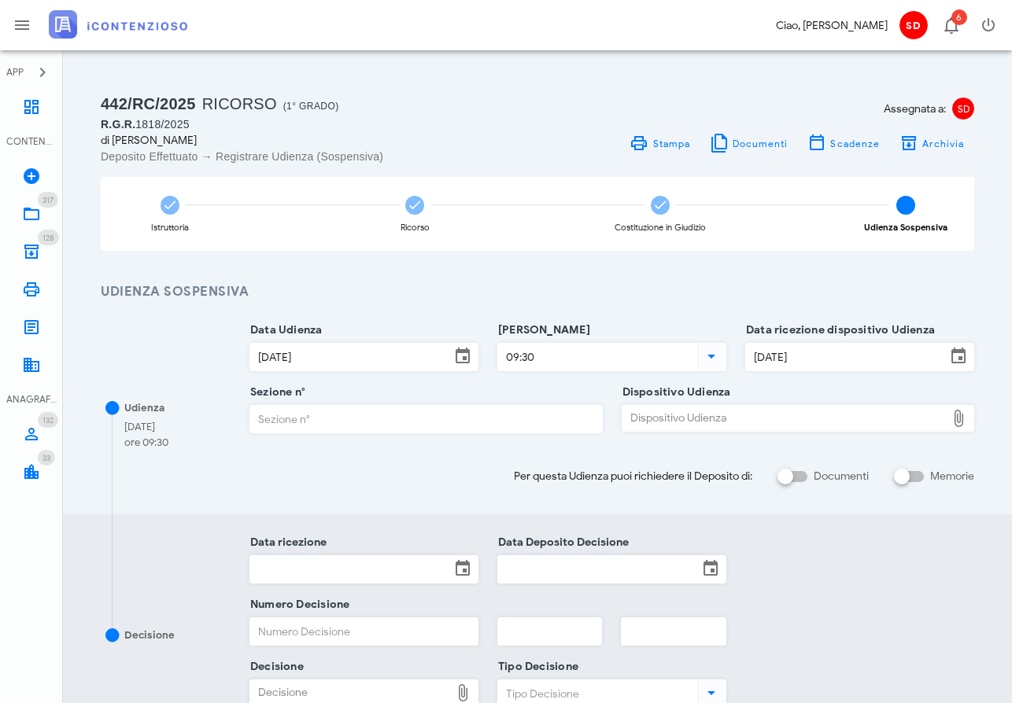
click at [338, 421] on input "Sezione n°" at bounding box center [426, 419] width 352 height 27
type input "4"
click at [673, 420] on div "Dispositivo Udienza" at bounding box center [784, 418] width 324 height 25
type input "C:\fakepath\AvvTratt___1818_2025.pdf"
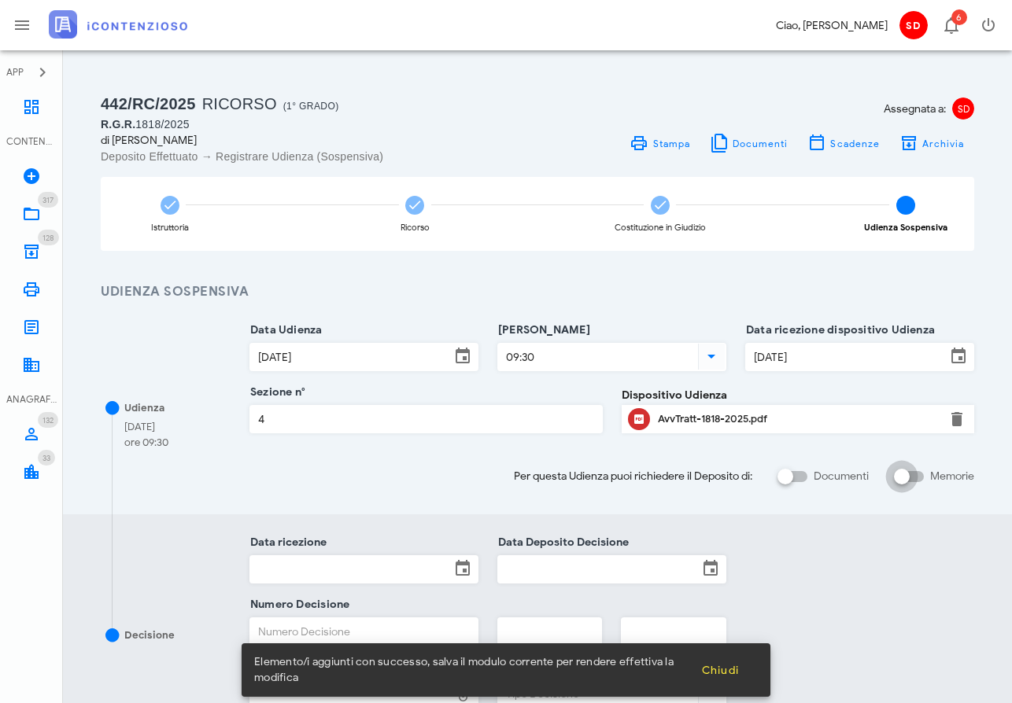
click at [920, 474] on input "Memorie" at bounding box center [909, 476] width 30 height 19
checkbox input "false"
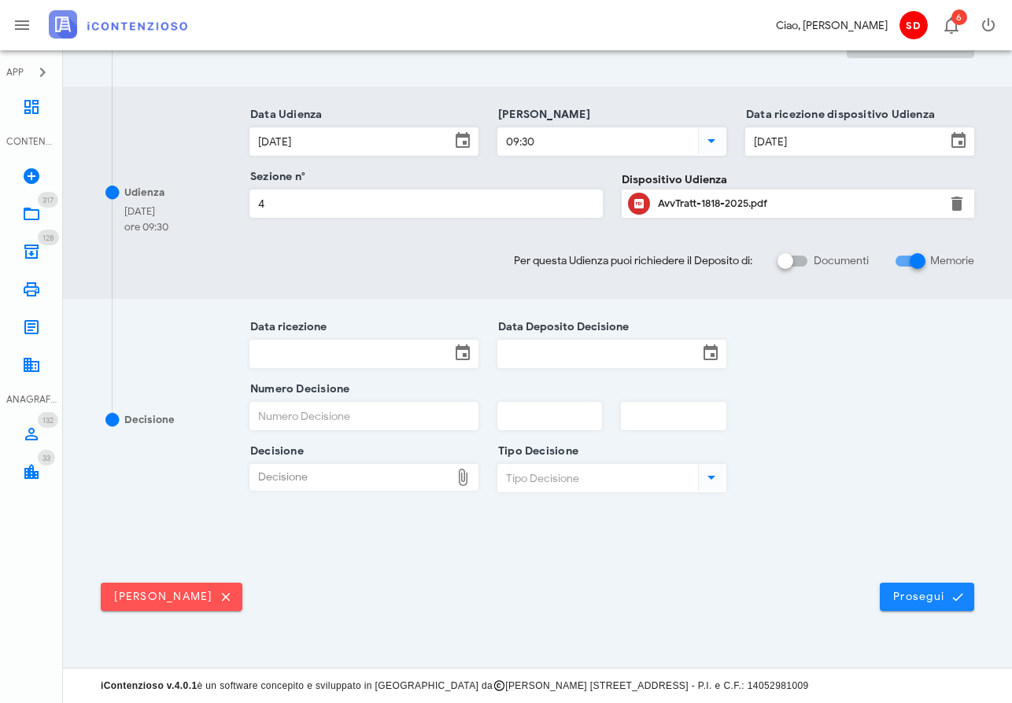
scroll to position [424, 0]
click at [946, 597] on span "Prosegui" at bounding box center [926, 598] width 69 height 14
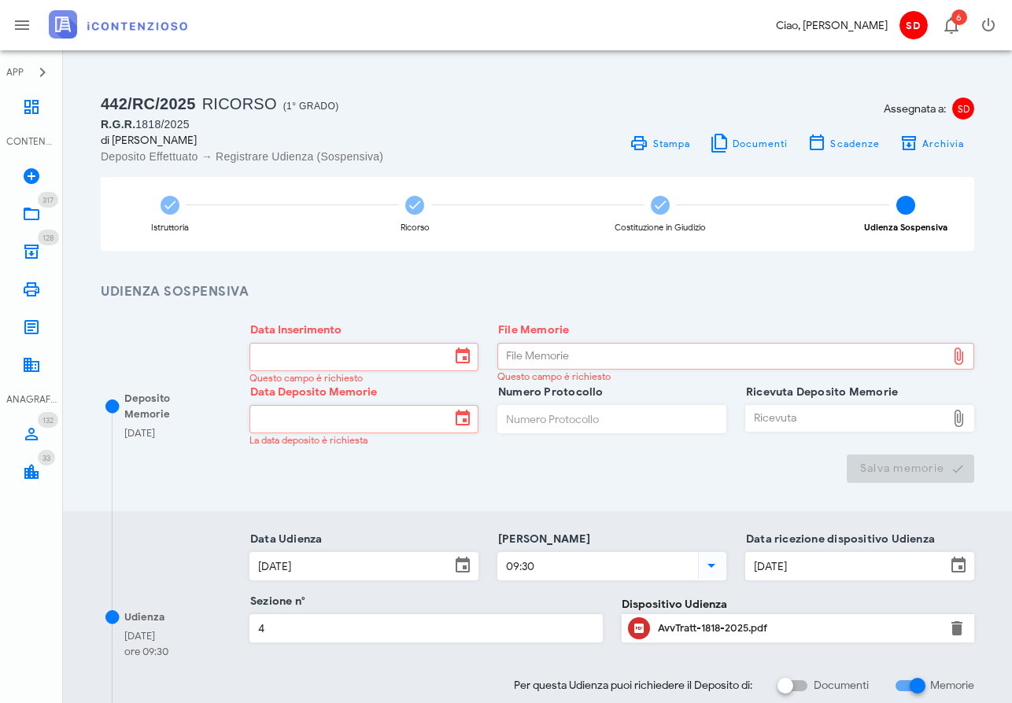
scroll to position [0, 0]
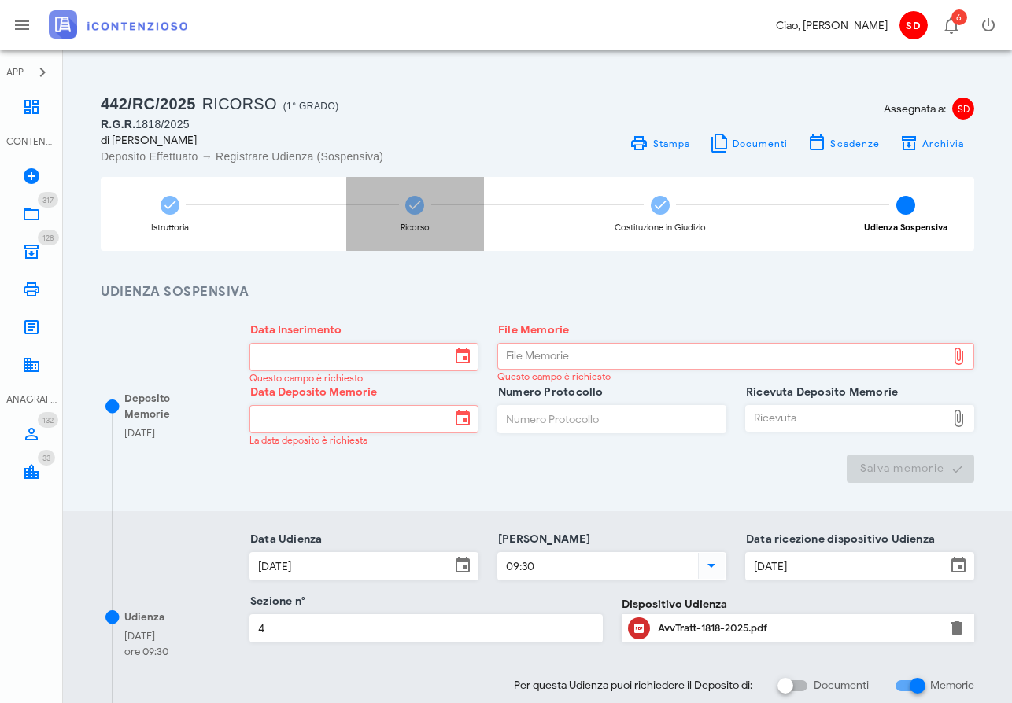
click at [410, 203] on icon at bounding box center [415, 205] width 16 height 16
